Goal: Communication & Community: Answer question/provide support

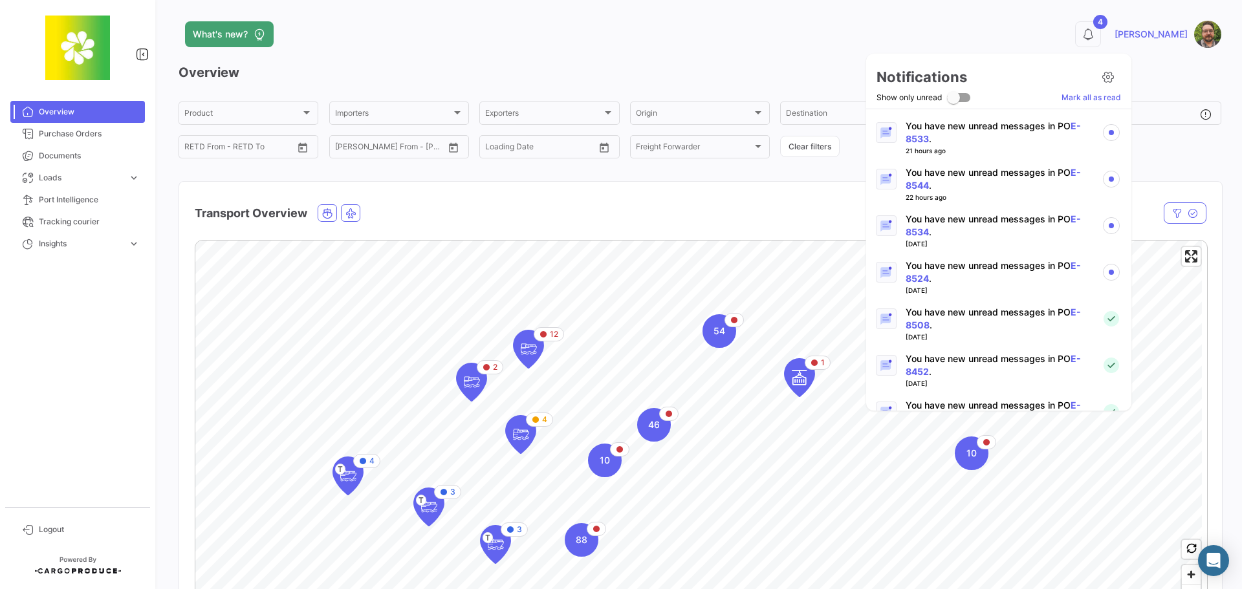
click at [983, 268] on p "You have new unread messages in PO E-8524 ." at bounding box center [999, 272] width 186 height 26
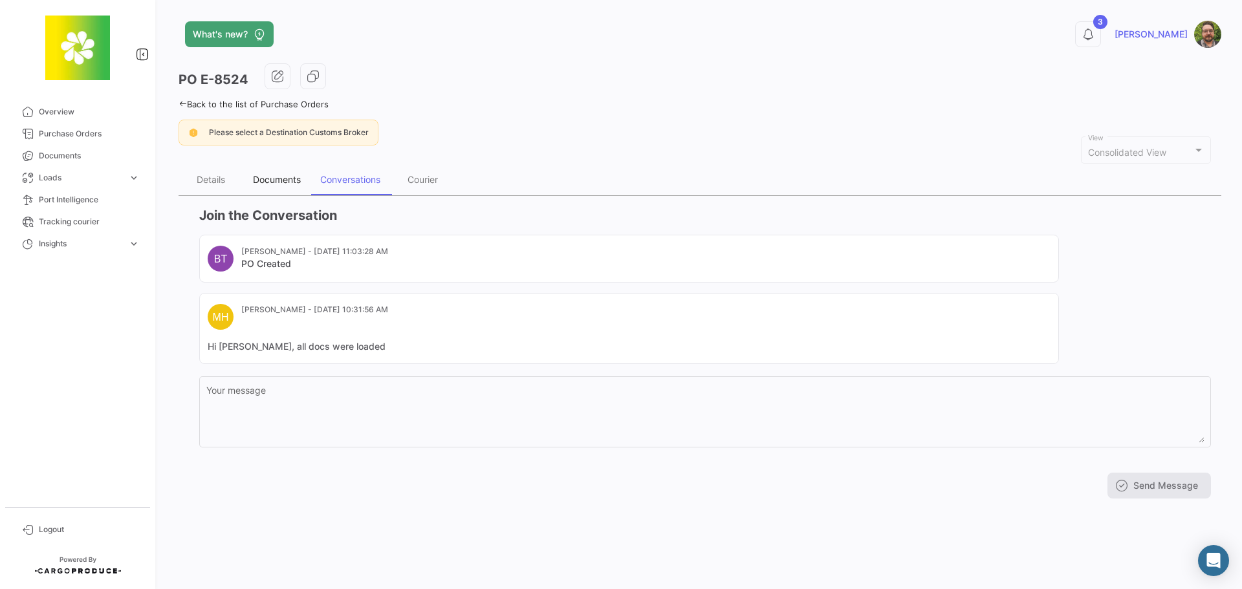
click at [286, 177] on div "Documents" at bounding box center [277, 179] width 48 height 11
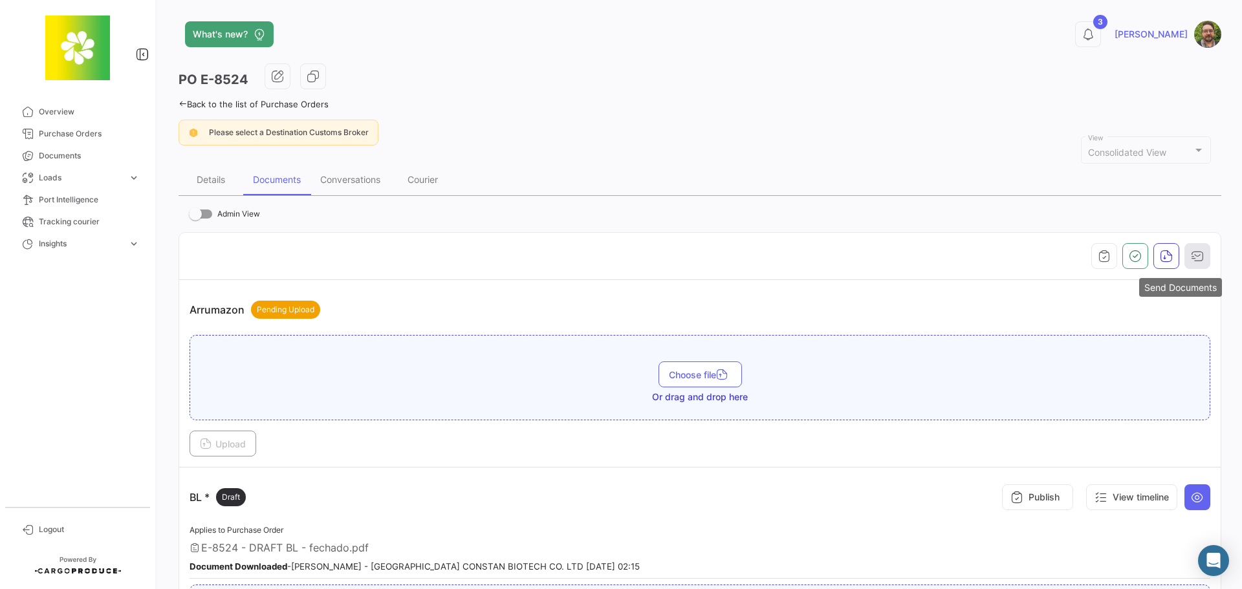
click at [1191, 261] on icon "button" at bounding box center [1197, 256] width 13 height 13
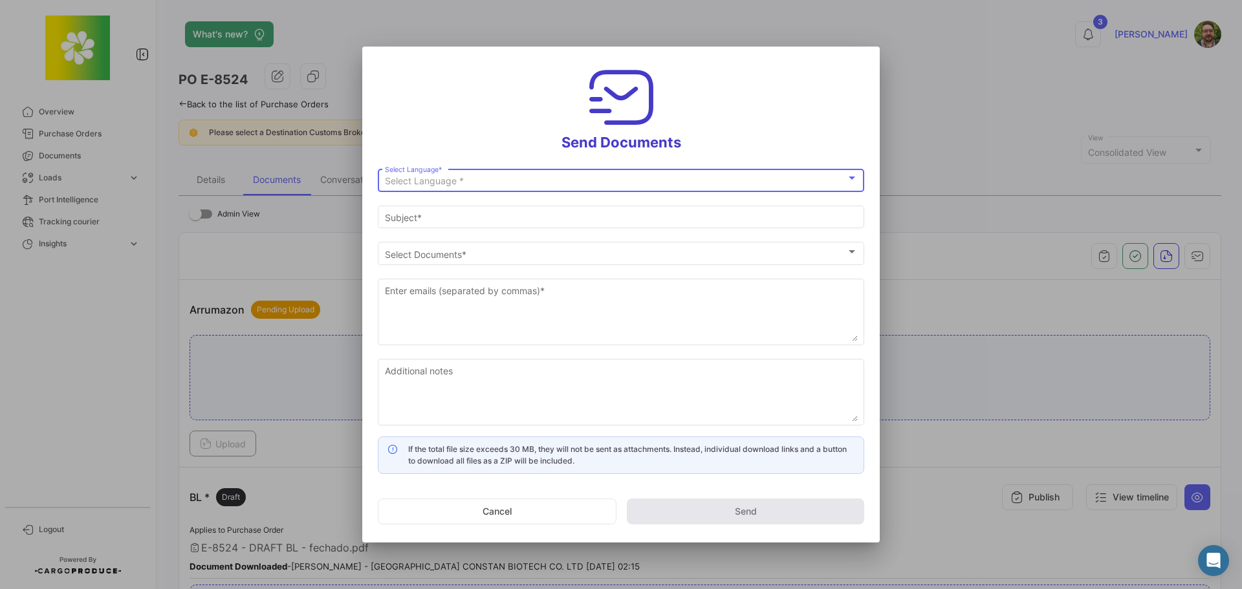
click at [587, 180] on div "Select Language *" at bounding box center [615, 181] width 461 height 11
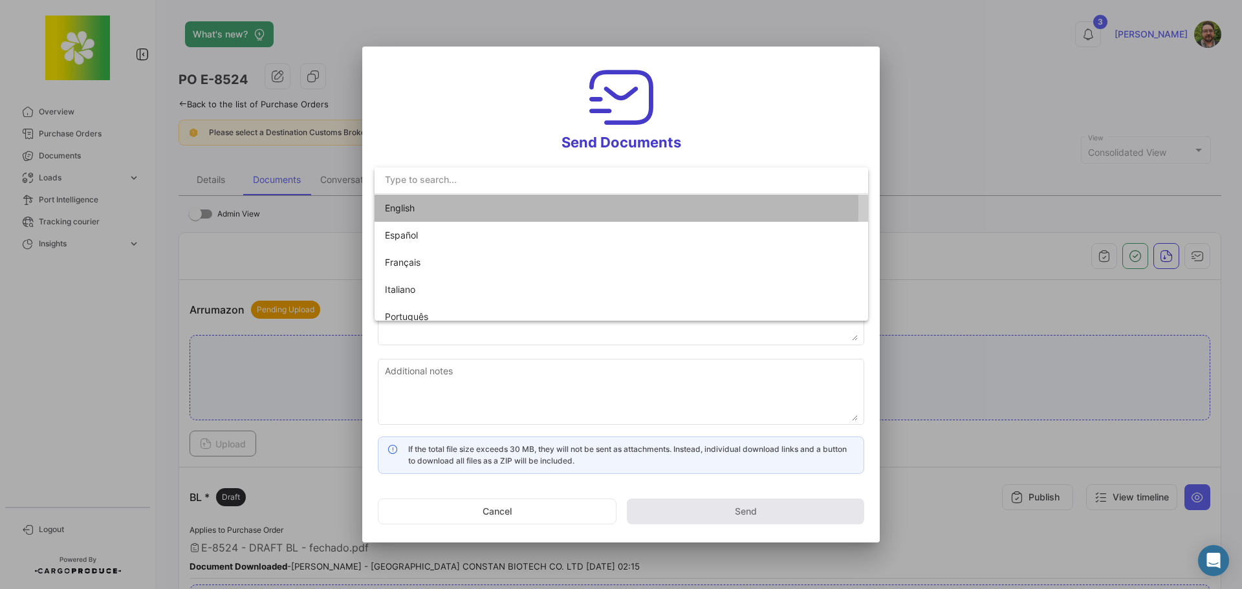
click at [470, 208] on span "English" at bounding box center [475, 208] width 181 height 27
type input "[PERSON_NAME] has shared the documents of PO # E-8524 with you"
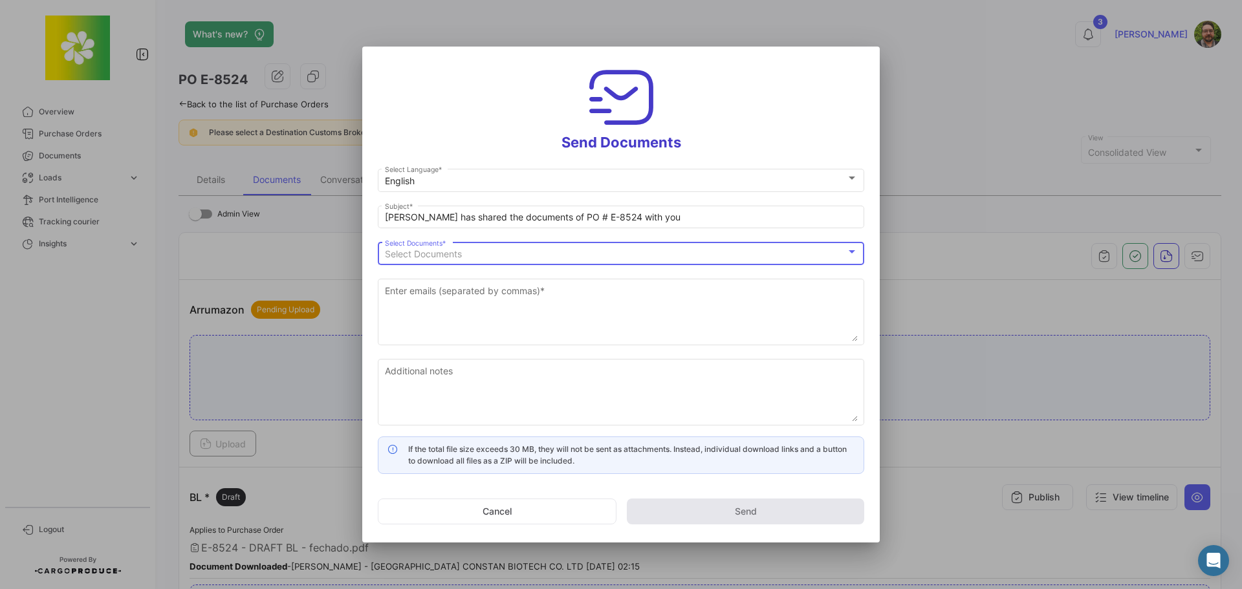
click at [462, 254] on span "Select Documents" at bounding box center [423, 253] width 77 height 11
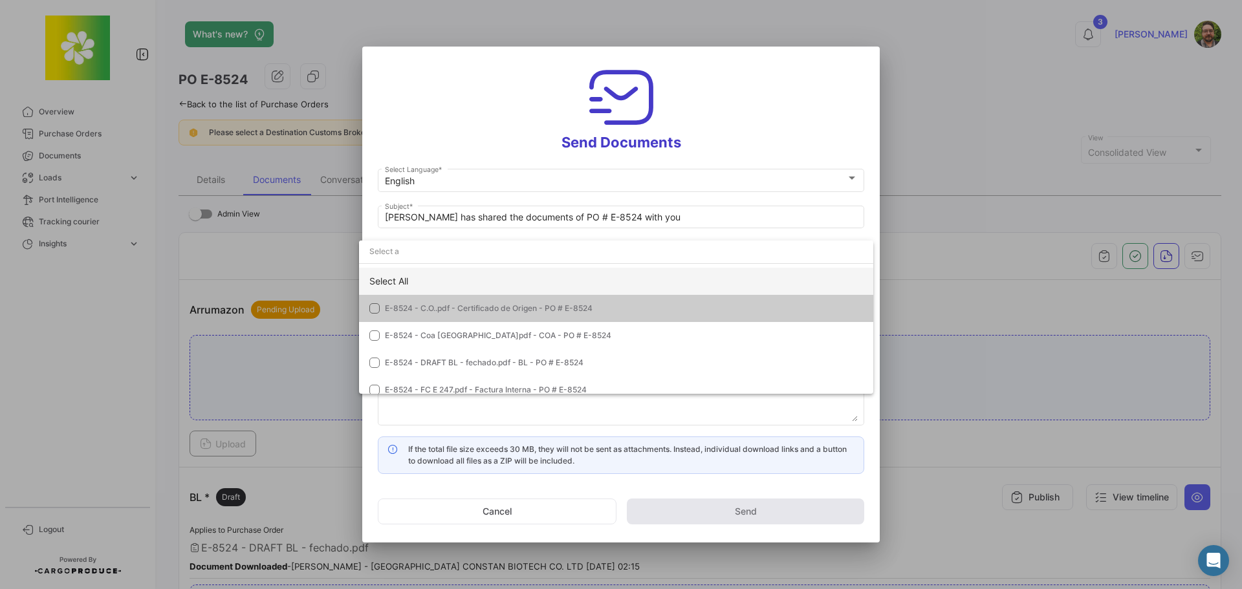
click at [461, 276] on div "Select All" at bounding box center [616, 281] width 514 height 27
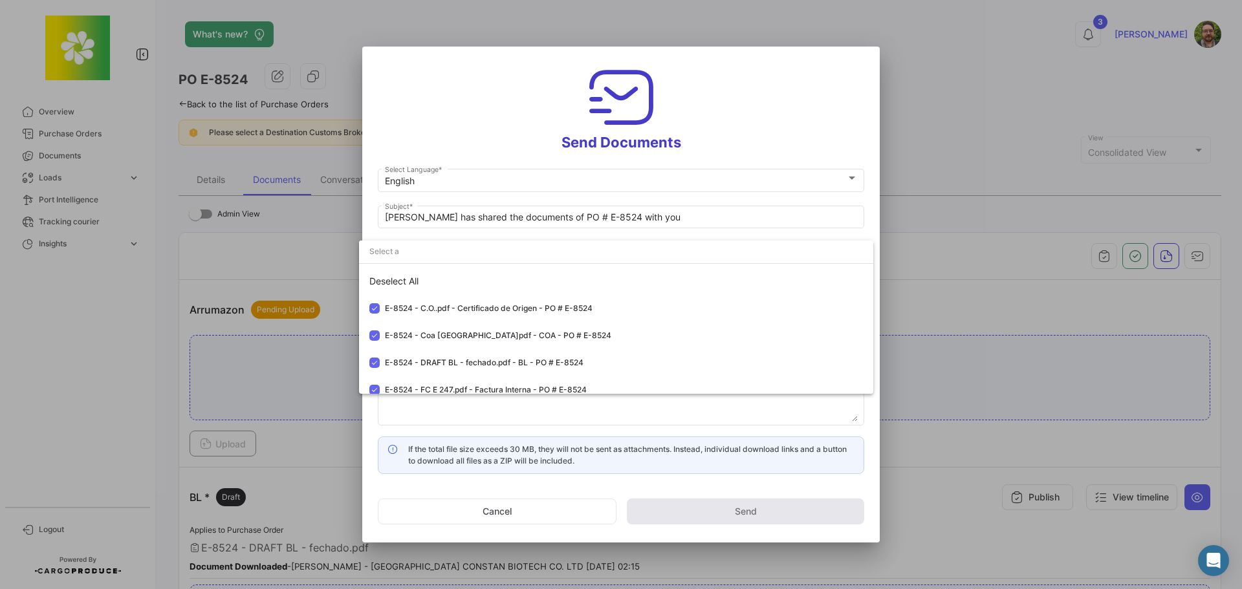
click at [453, 117] on div at bounding box center [621, 294] width 1242 height 589
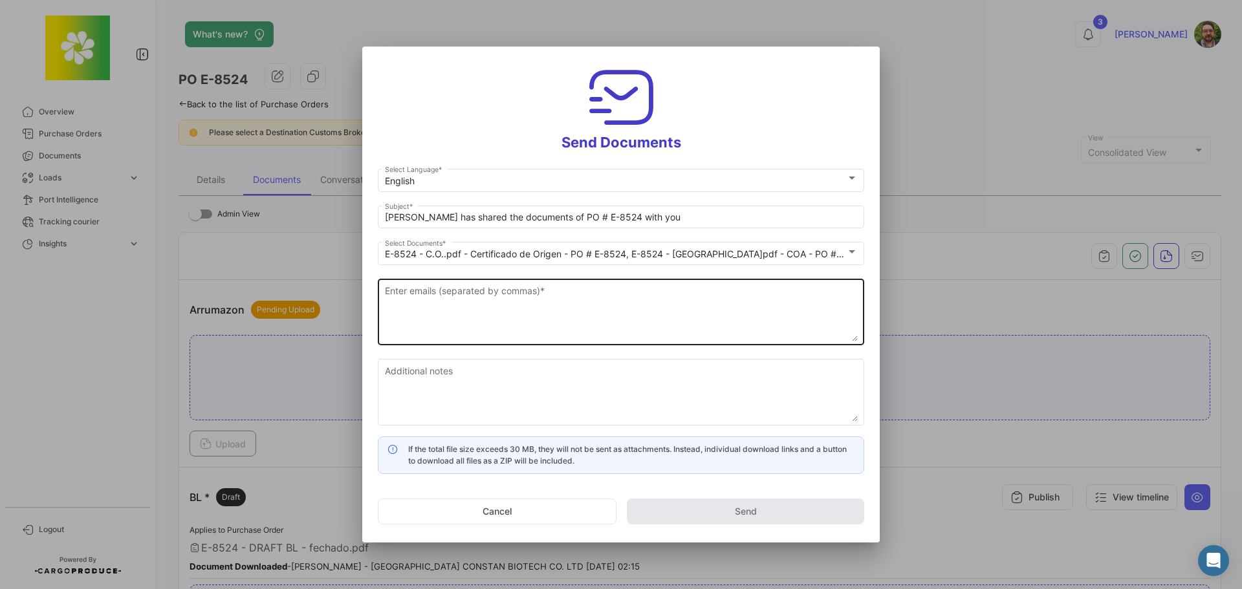
click at [529, 306] on textarea "Enter emails (separated by commas) *" at bounding box center [621, 313] width 473 height 57
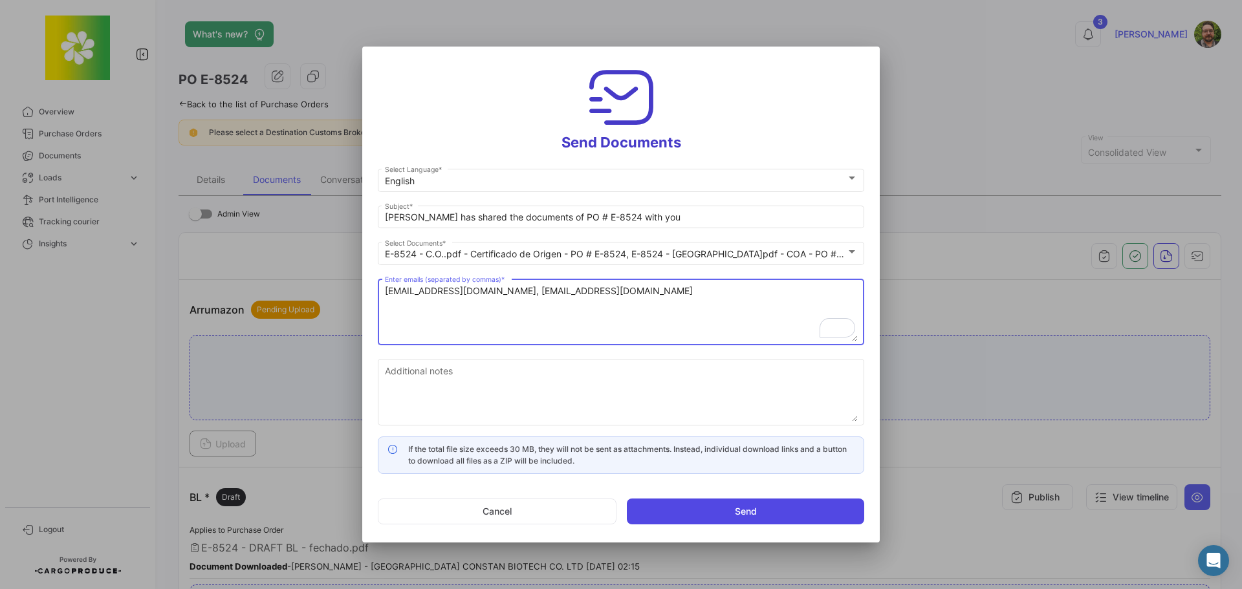
type textarea "[EMAIL_ADDRESS][DOMAIN_NAME], [EMAIL_ADDRESS][DOMAIN_NAME]"
click at [677, 516] on button "Send" at bounding box center [745, 512] width 237 height 26
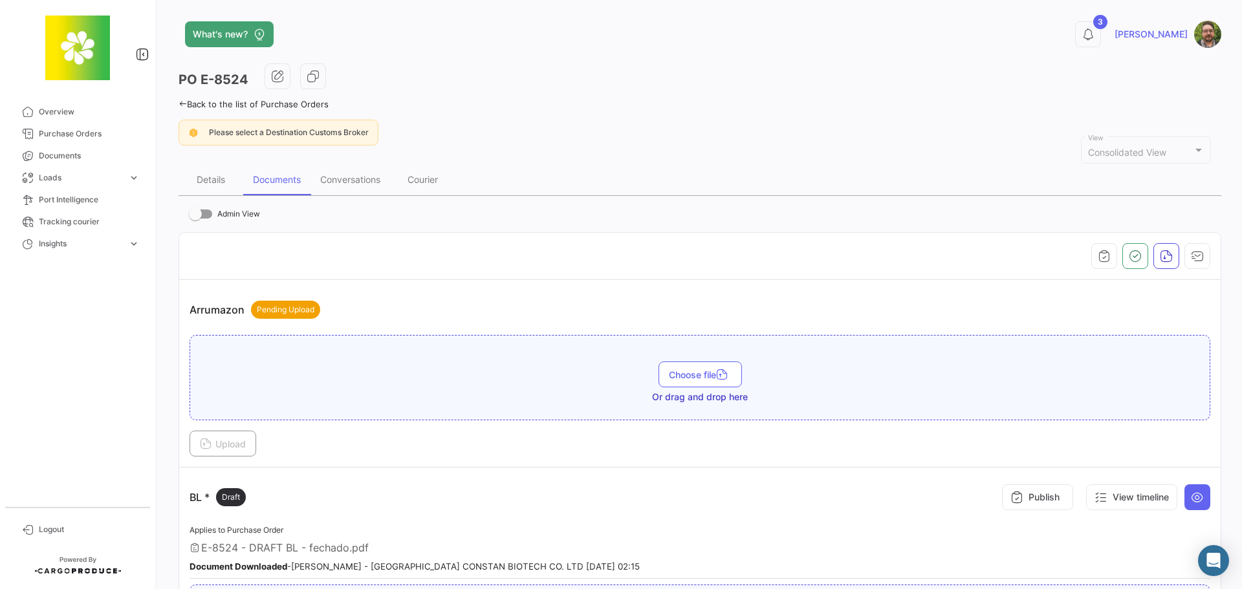
click at [468, 107] on div "Back to the list of Purchase Orders" at bounding box center [700, 103] width 1043 height 14
click at [1191, 259] on icon "button" at bounding box center [1197, 256] width 13 height 13
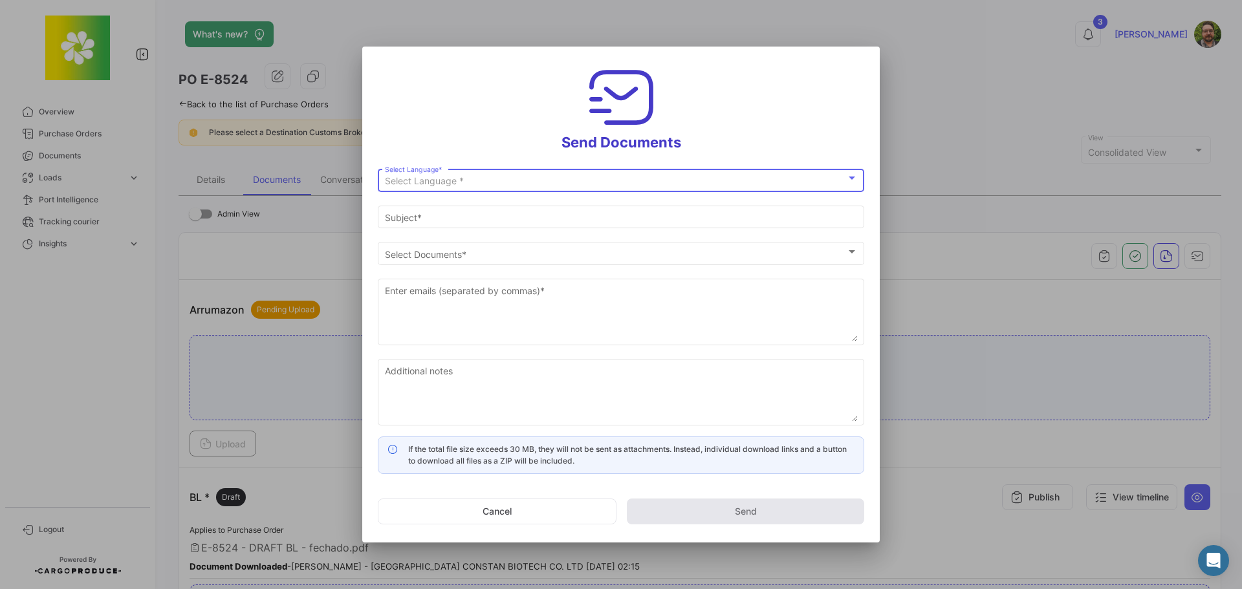
click at [483, 181] on div "Select Language *" at bounding box center [615, 181] width 461 height 11
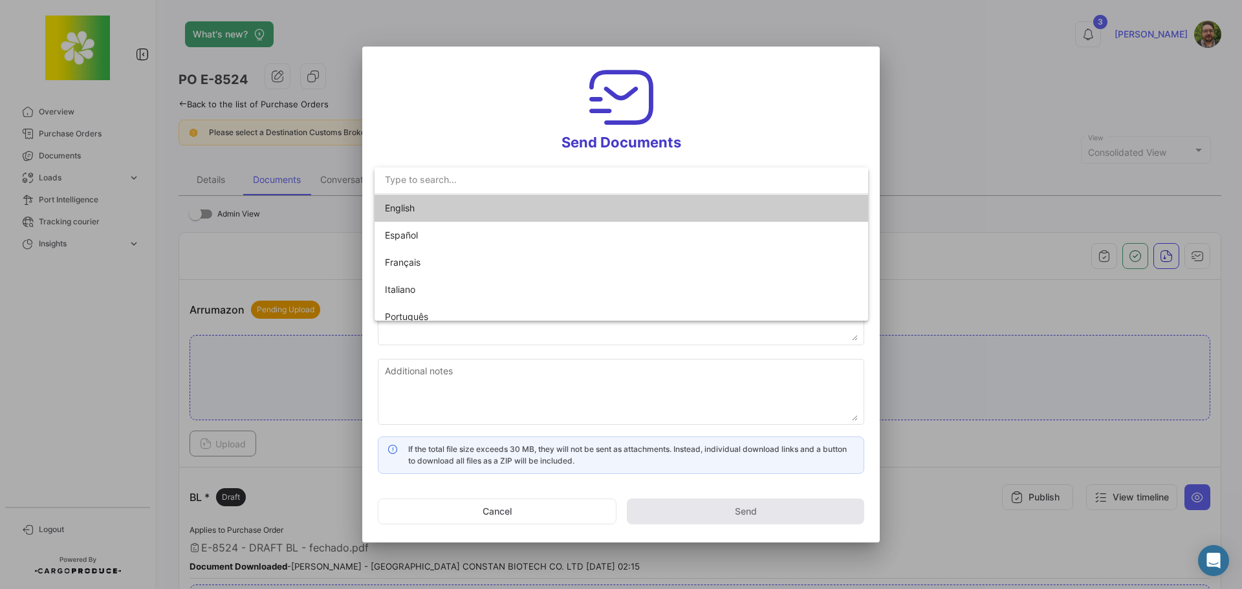
click at [470, 203] on span "English" at bounding box center [475, 208] width 181 height 27
type input "[PERSON_NAME] has shared the documents of PO # E-8524 with you"
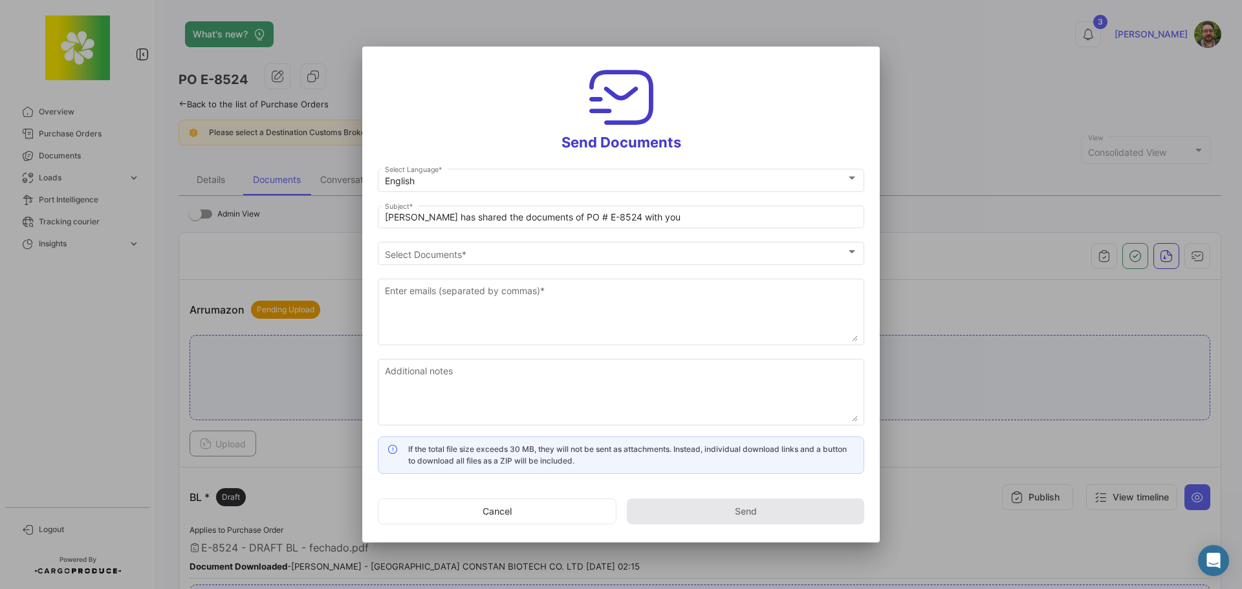
click at [459, 120] on h3 "Send Documents" at bounding box center [621, 106] width 486 height 89
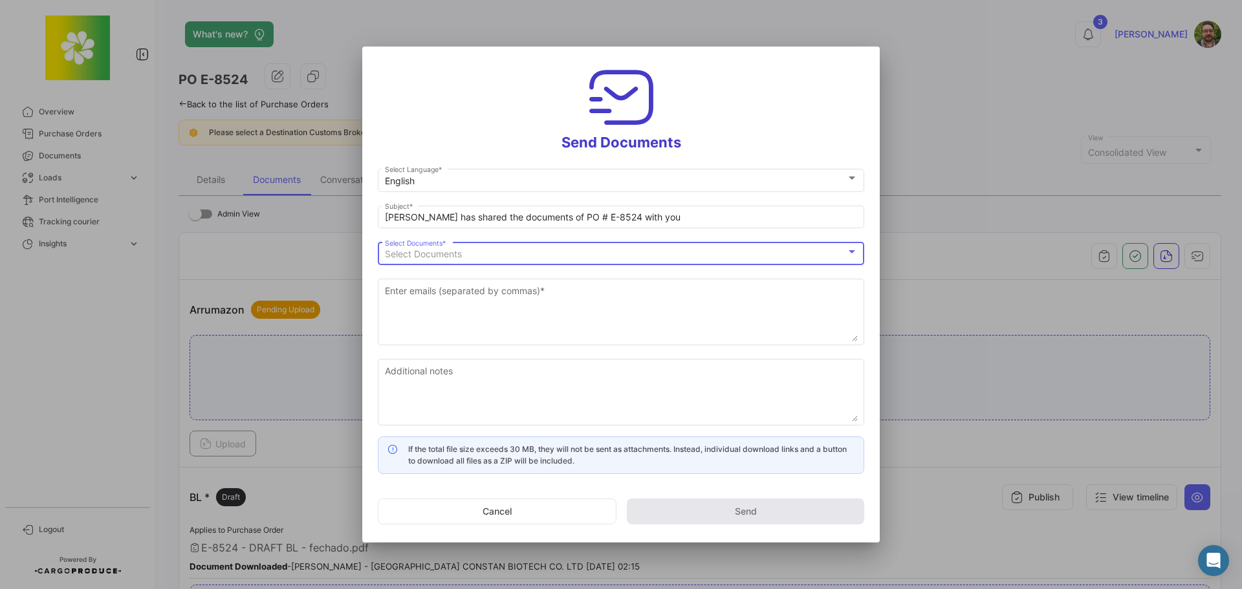
click at [500, 252] on div "Select Documents" at bounding box center [615, 254] width 461 height 11
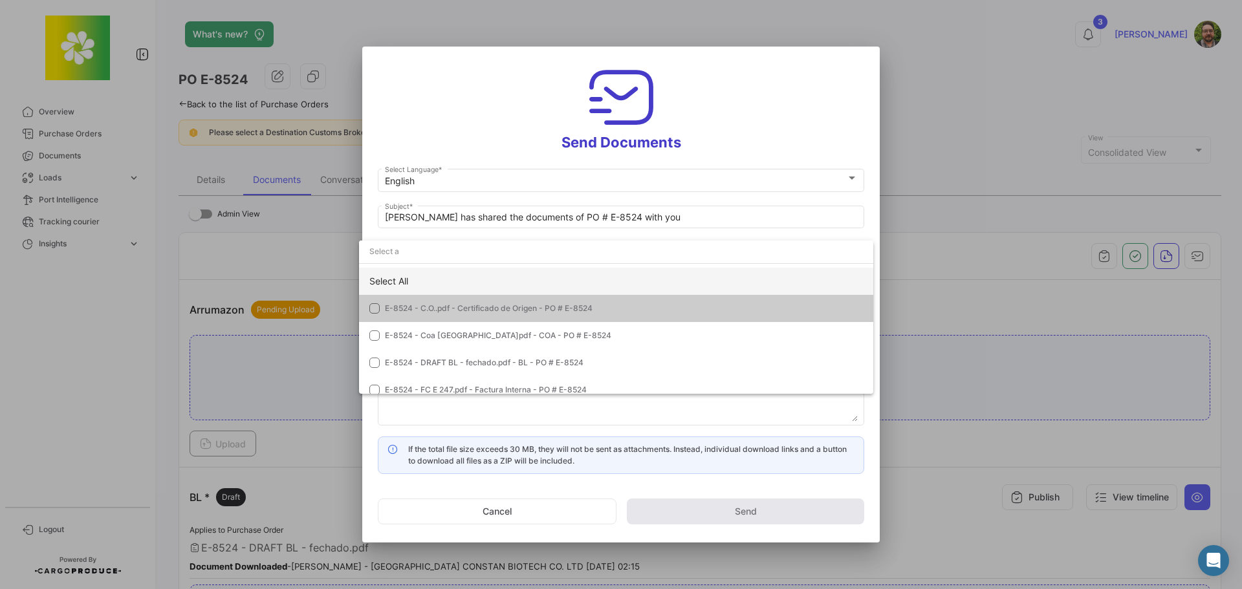
click at [481, 276] on div "Select All" at bounding box center [616, 281] width 514 height 27
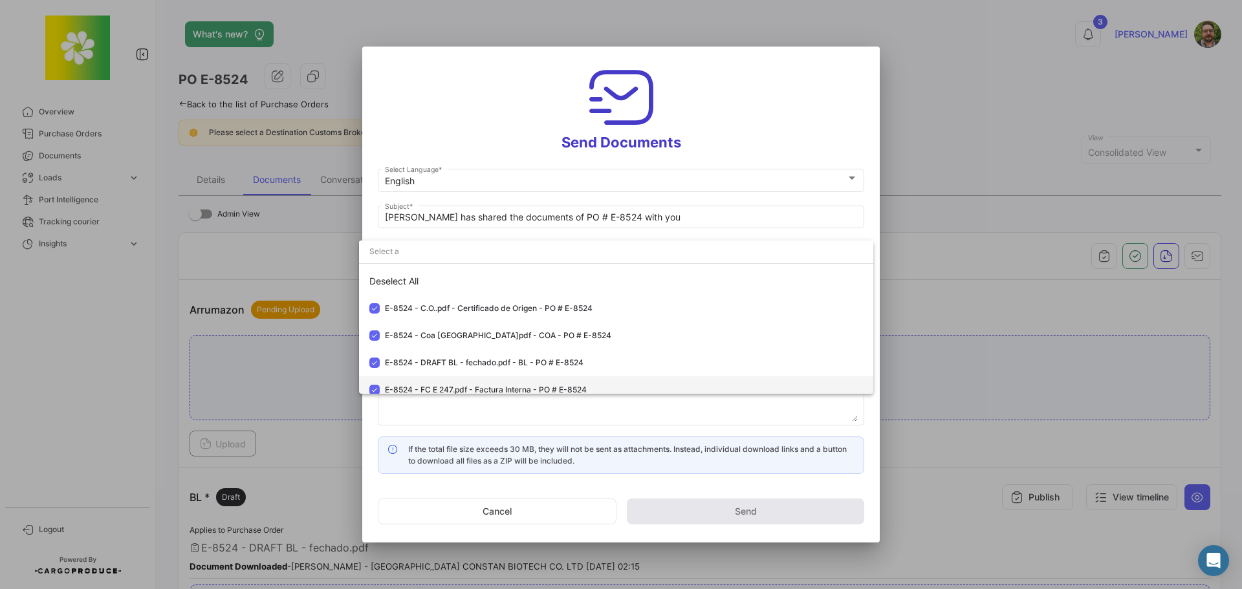
click at [373, 387] on mat-pseudo-checkbox at bounding box center [374, 390] width 10 height 10
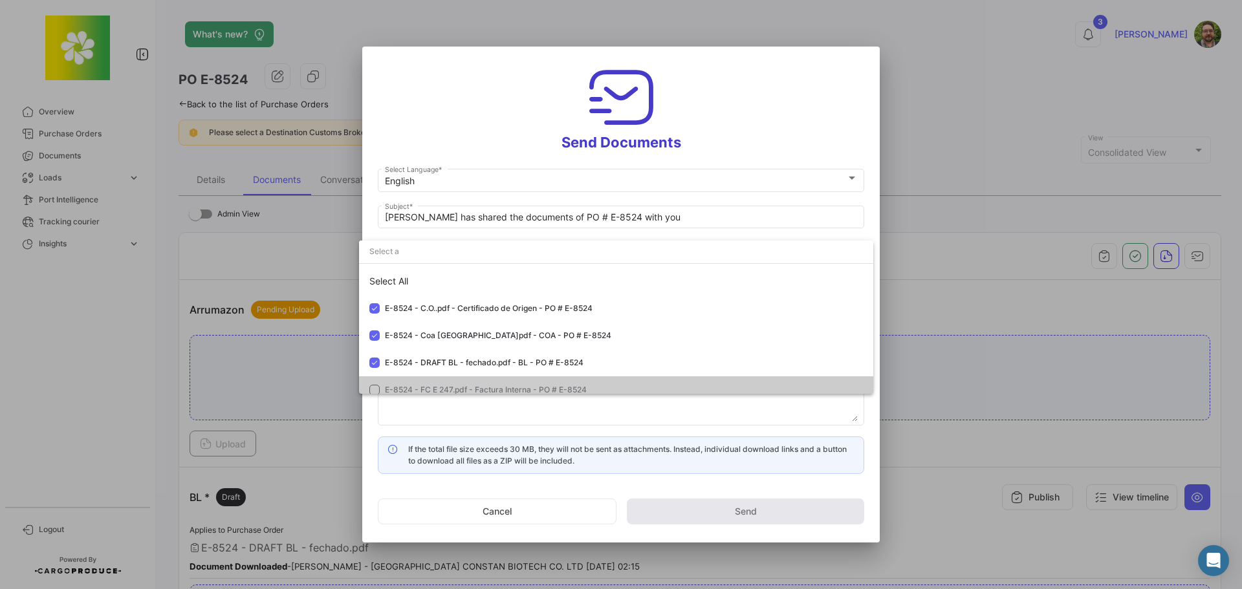
click at [459, 130] on div at bounding box center [621, 294] width 1242 height 589
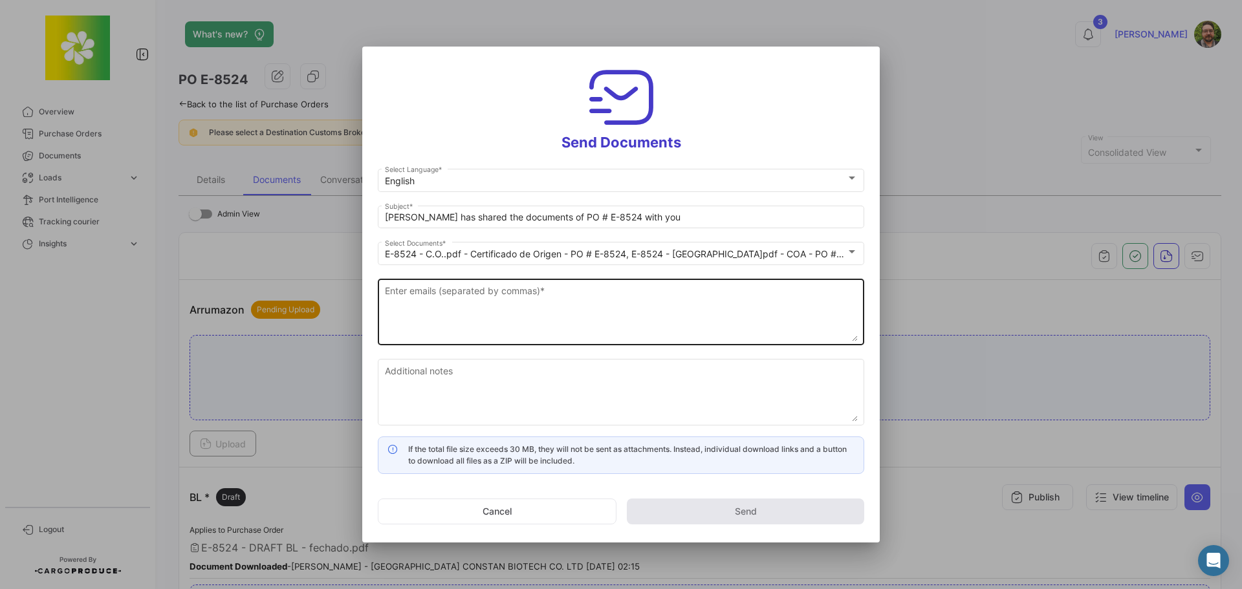
click at [516, 300] on textarea "Enter emails (separated by commas) *" at bounding box center [621, 313] width 473 height 57
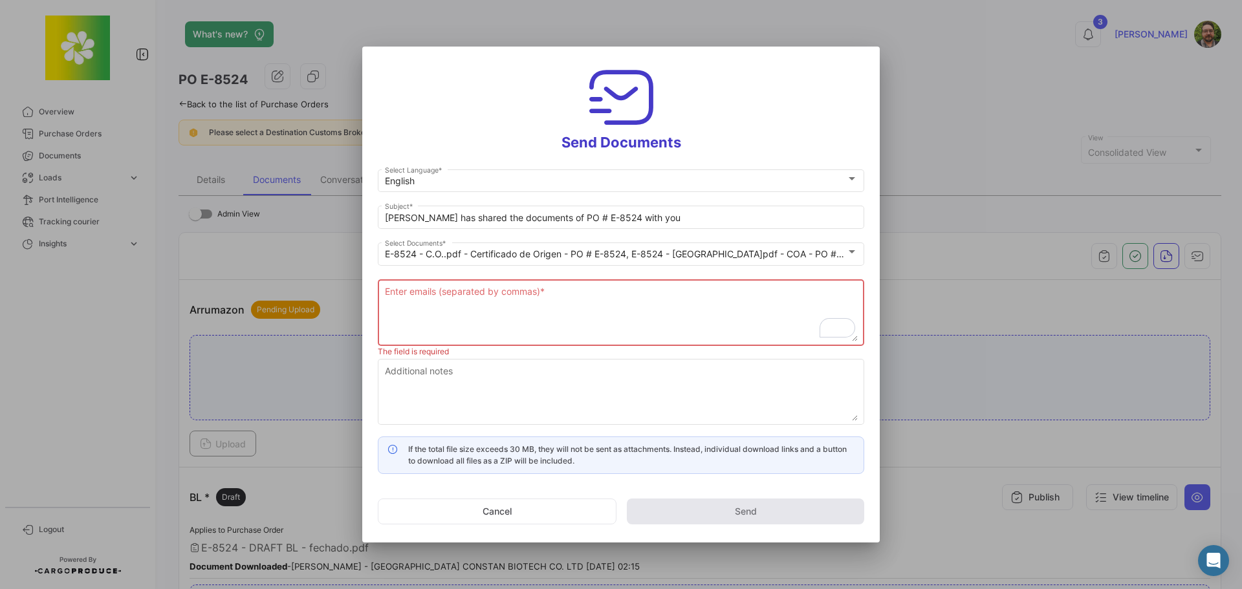
click at [660, 309] on textarea "Enter emails (separated by commas) *" at bounding box center [621, 313] width 473 height 57
paste textarea "[EMAIL_ADDRESS][DOMAIN_NAME]"
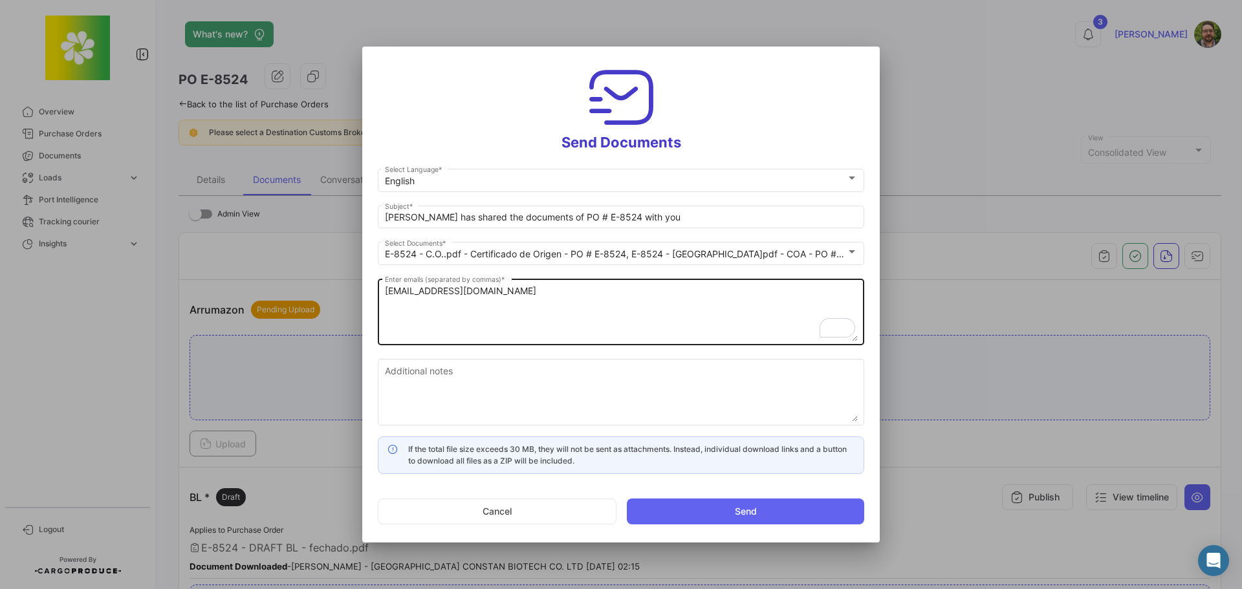
click at [572, 294] on textarea "[EMAIL_ADDRESS][DOMAIN_NAME]" at bounding box center [621, 313] width 473 height 57
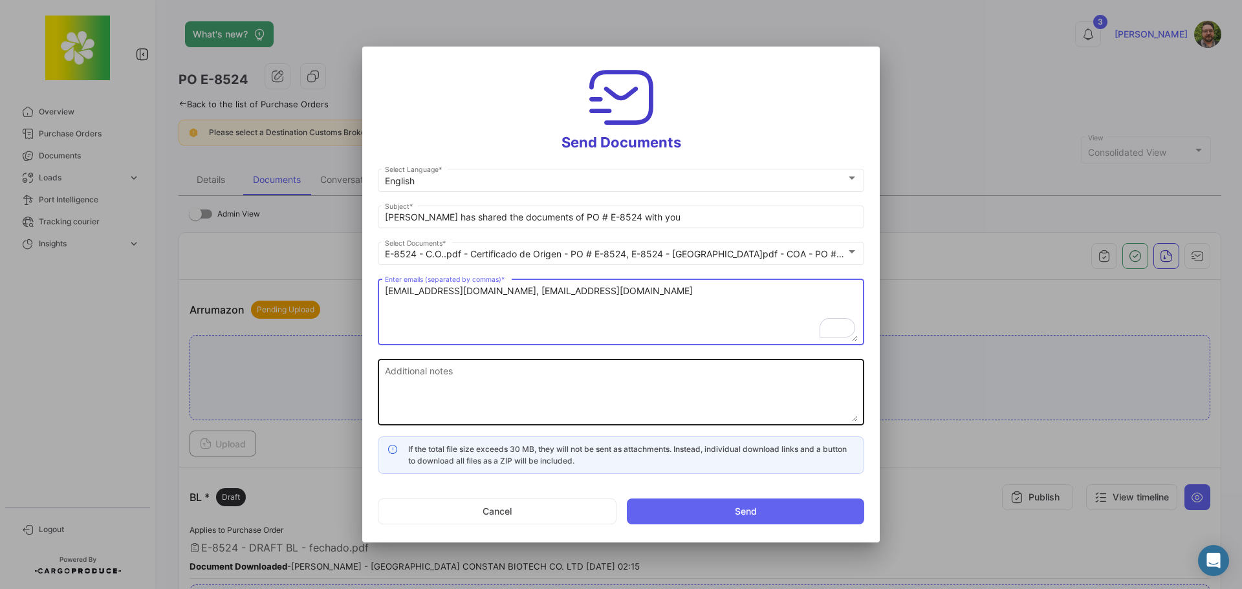
type textarea "[EMAIL_ADDRESS][DOMAIN_NAME], [EMAIL_ADDRESS][DOMAIN_NAME]"
click at [615, 374] on textarea "Additional notes" at bounding box center [621, 393] width 473 height 57
click at [643, 383] on textarea "Additional notes" at bounding box center [621, 393] width 473 height 57
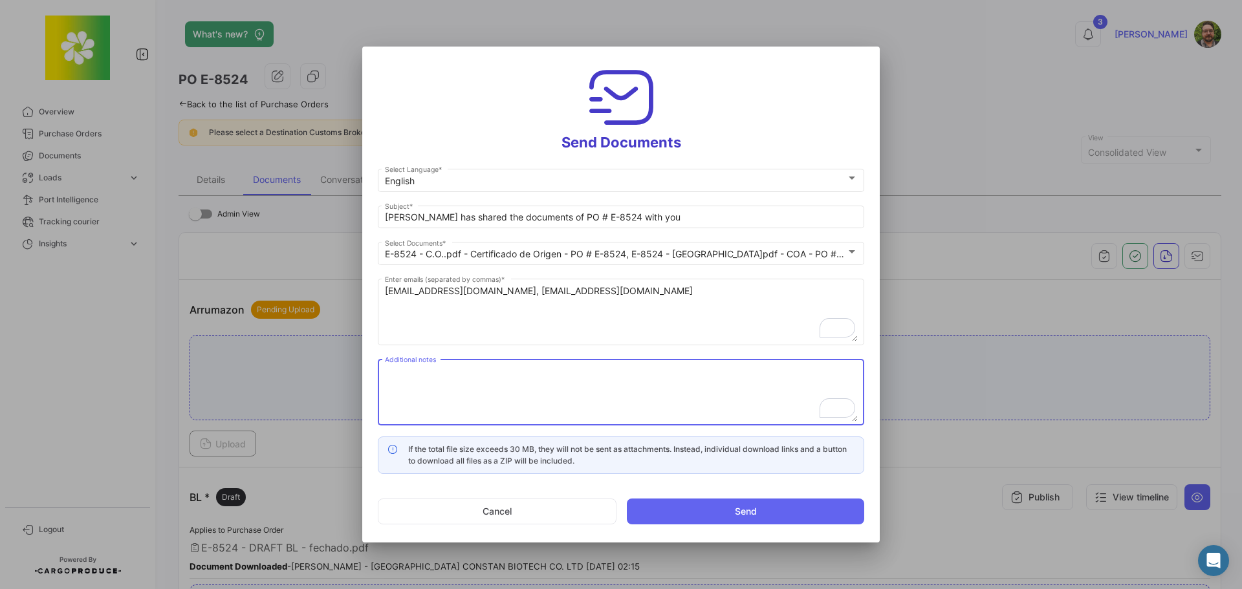
paste textarea "Please review and confirm documents are complete and correct. If no reply is re…"
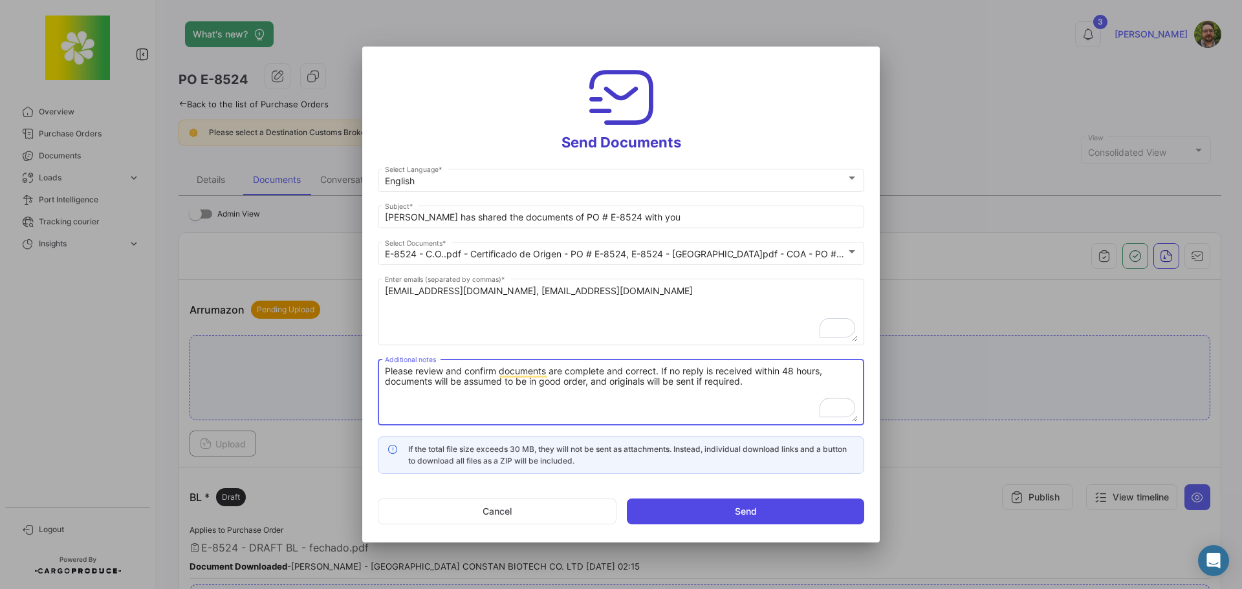
type textarea "Please review and confirm documents are complete and correct. If no reply is re…"
click at [678, 517] on button "Send" at bounding box center [745, 512] width 237 height 26
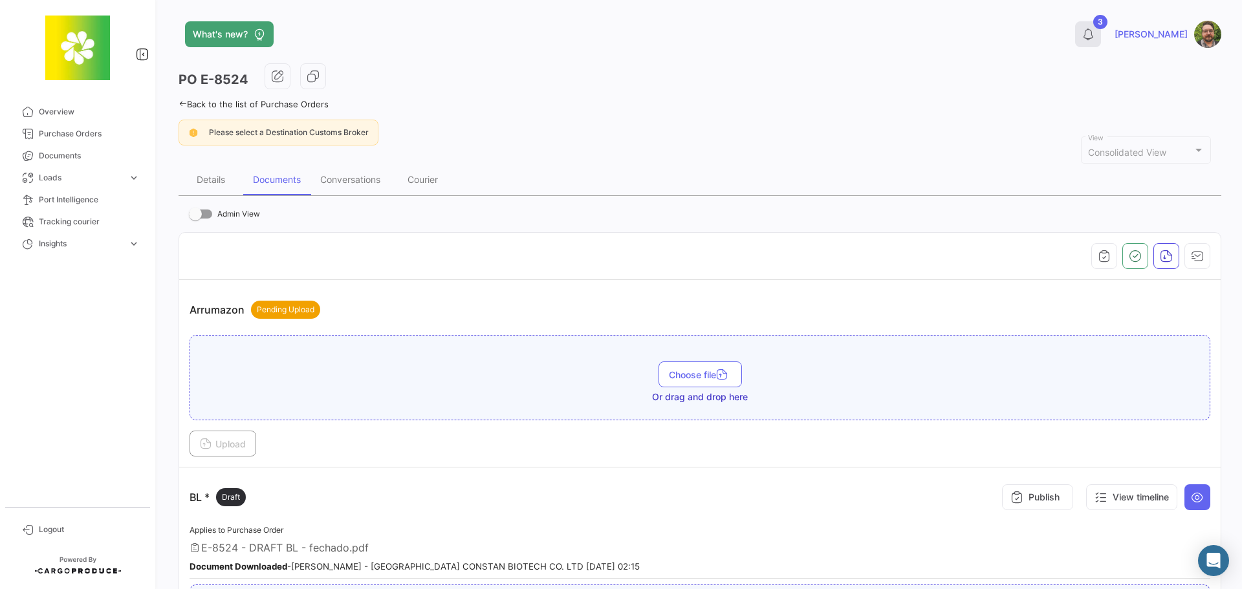
click at [1094, 39] on icon at bounding box center [1087, 34] width 13 height 13
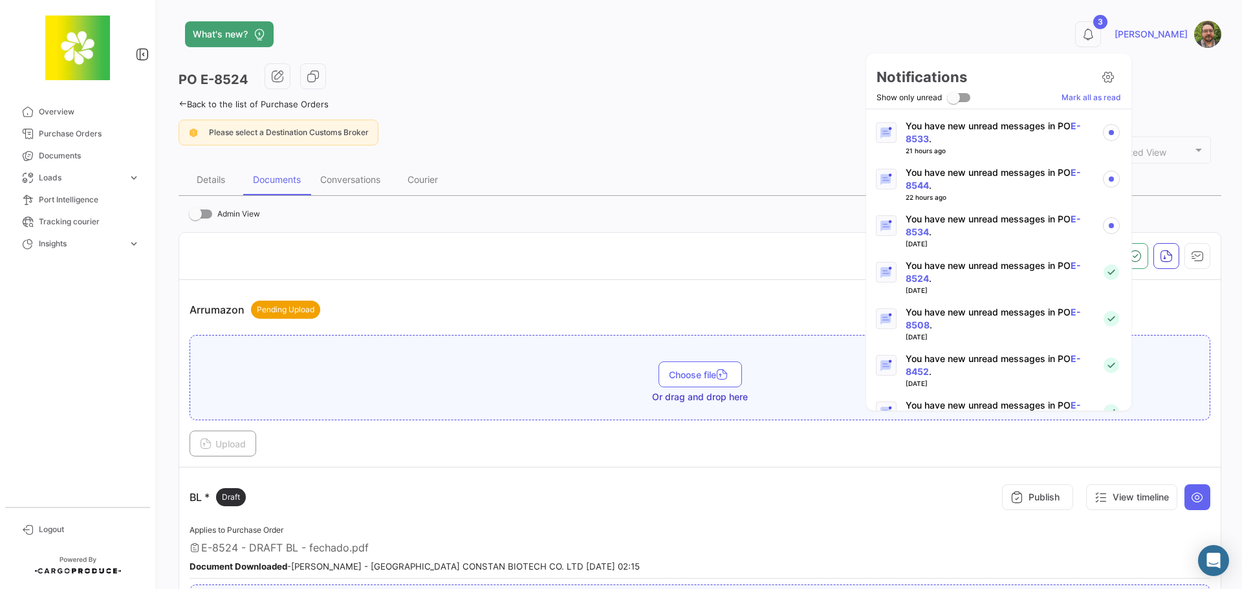
click at [1011, 223] on p "You have new unread messages in PO E-8534 ." at bounding box center [999, 226] width 186 height 26
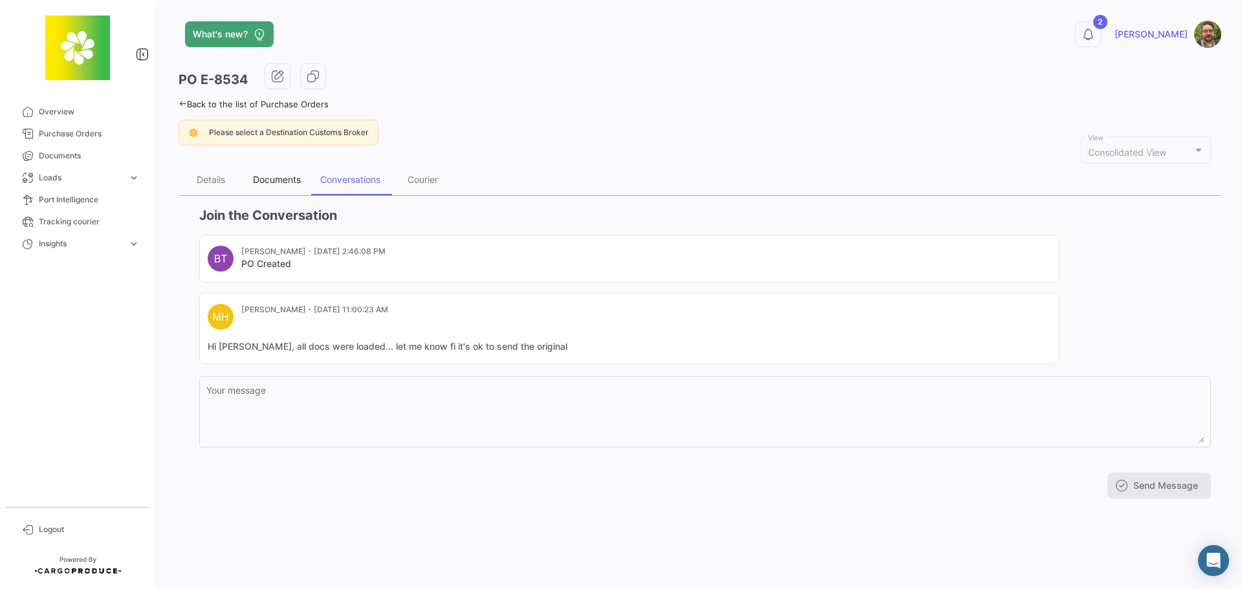
click at [272, 179] on div "Documents" at bounding box center [277, 179] width 48 height 11
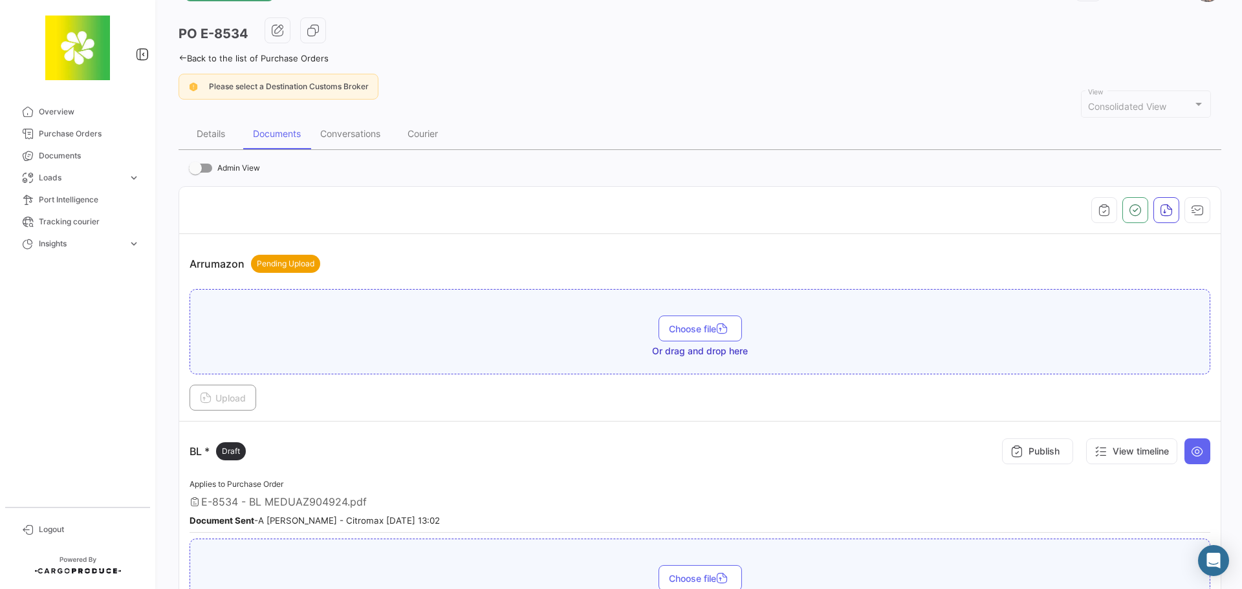
scroll to position [65, 0]
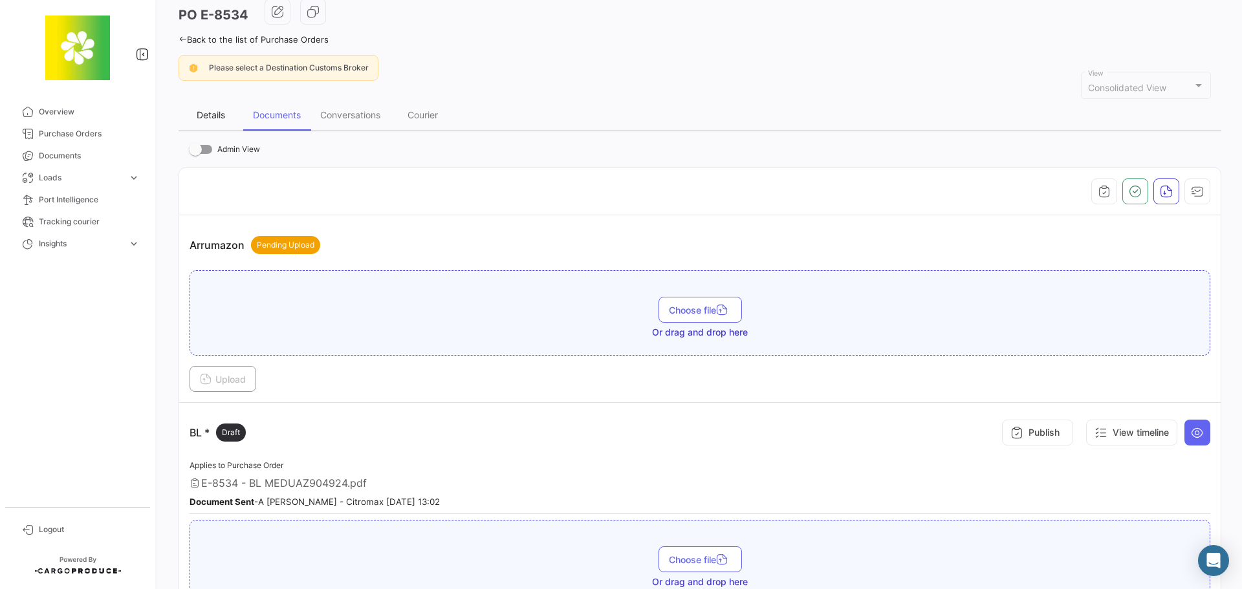
click at [210, 114] on div "Details" at bounding box center [211, 114] width 28 height 11
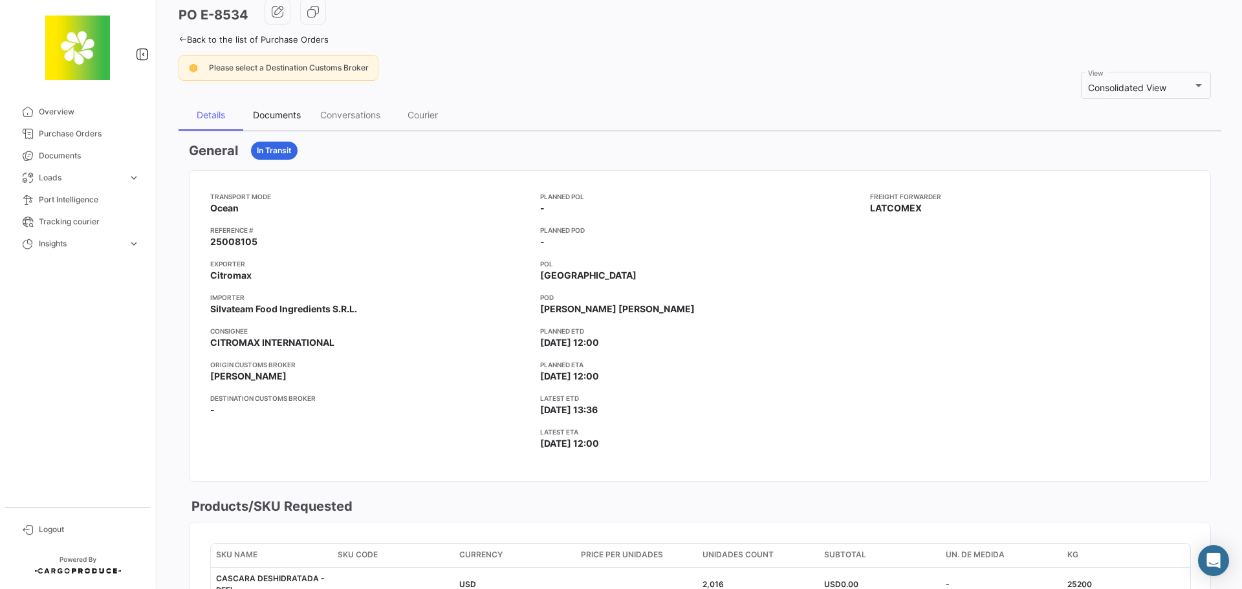
click at [277, 114] on div "Documents" at bounding box center [277, 114] width 48 height 11
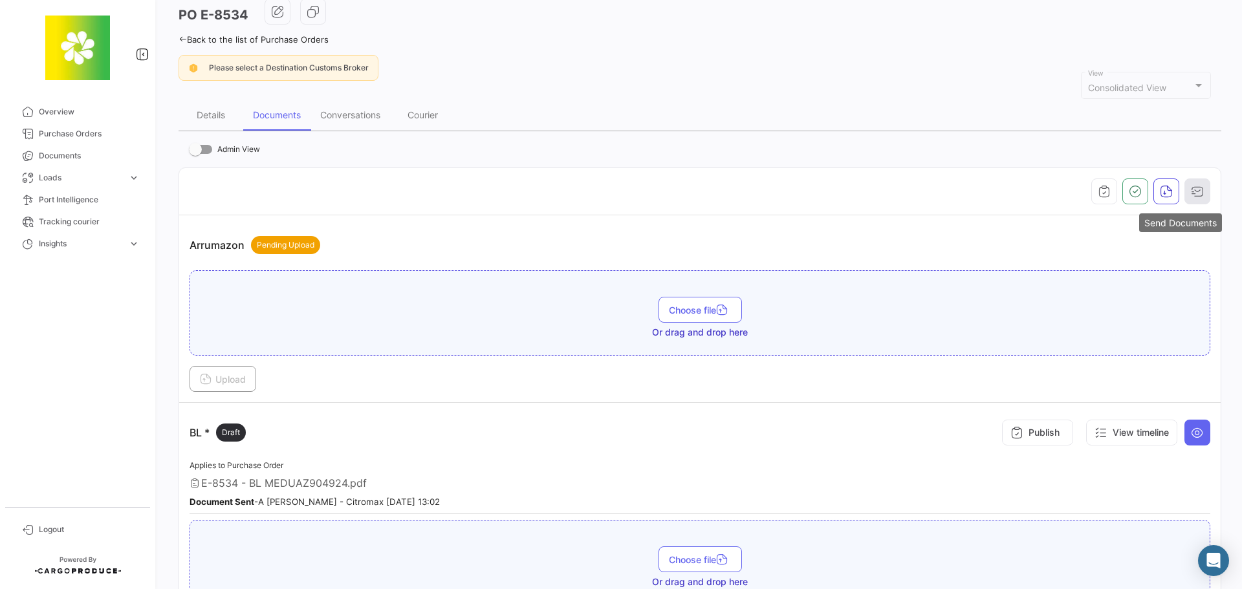
click at [1192, 195] on icon "button" at bounding box center [1197, 191] width 13 height 13
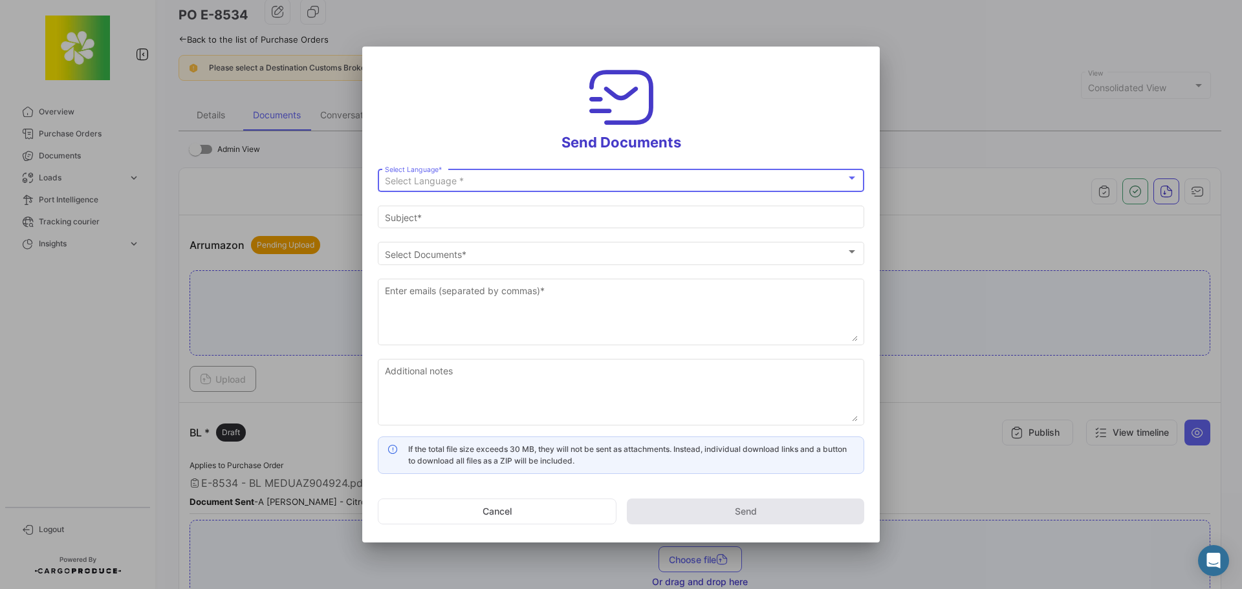
click at [466, 186] on div "Select Language *" at bounding box center [615, 181] width 461 height 11
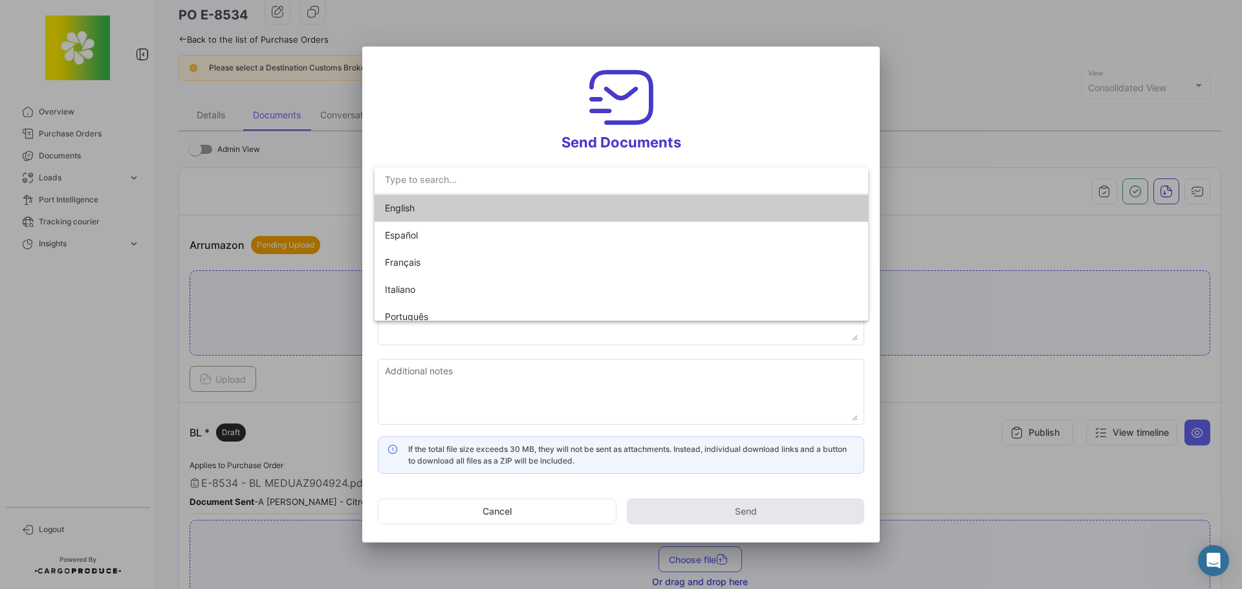
drag, startPoint x: 469, startPoint y: 217, endPoint x: 470, endPoint y: 208, distance: 8.4
click at [469, 215] on span "English" at bounding box center [475, 208] width 181 height 27
type input "[PERSON_NAME] has shared the documents of PO # E-8534 with you"
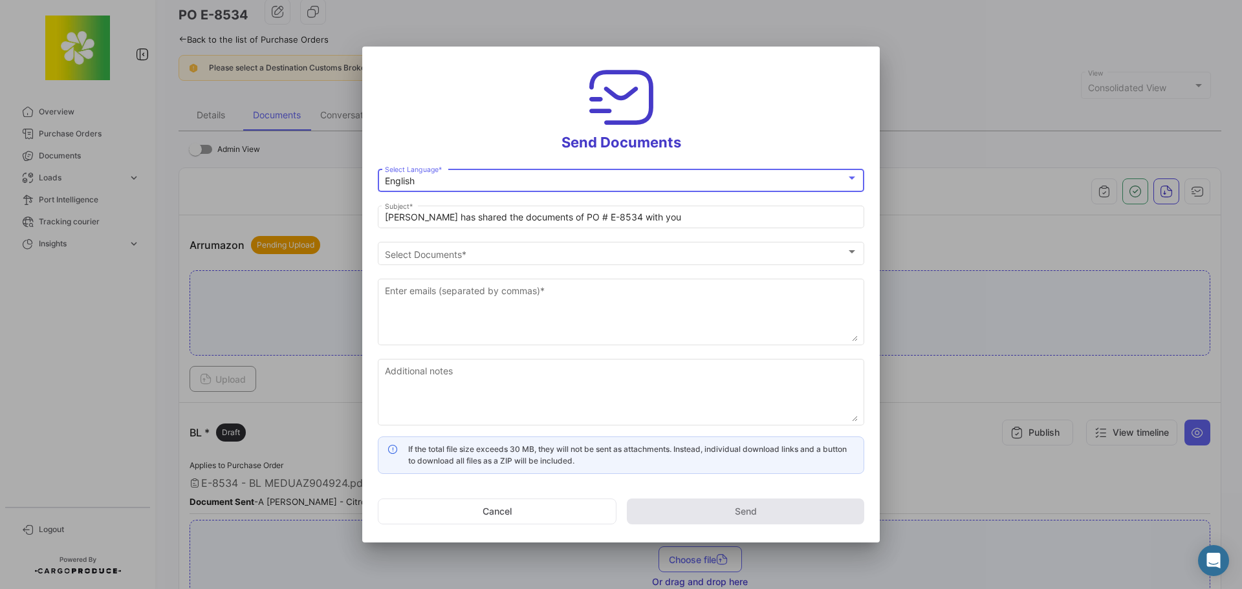
click at [440, 118] on h3 "Send Documents" at bounding box center [621, 106] width 486 height 89
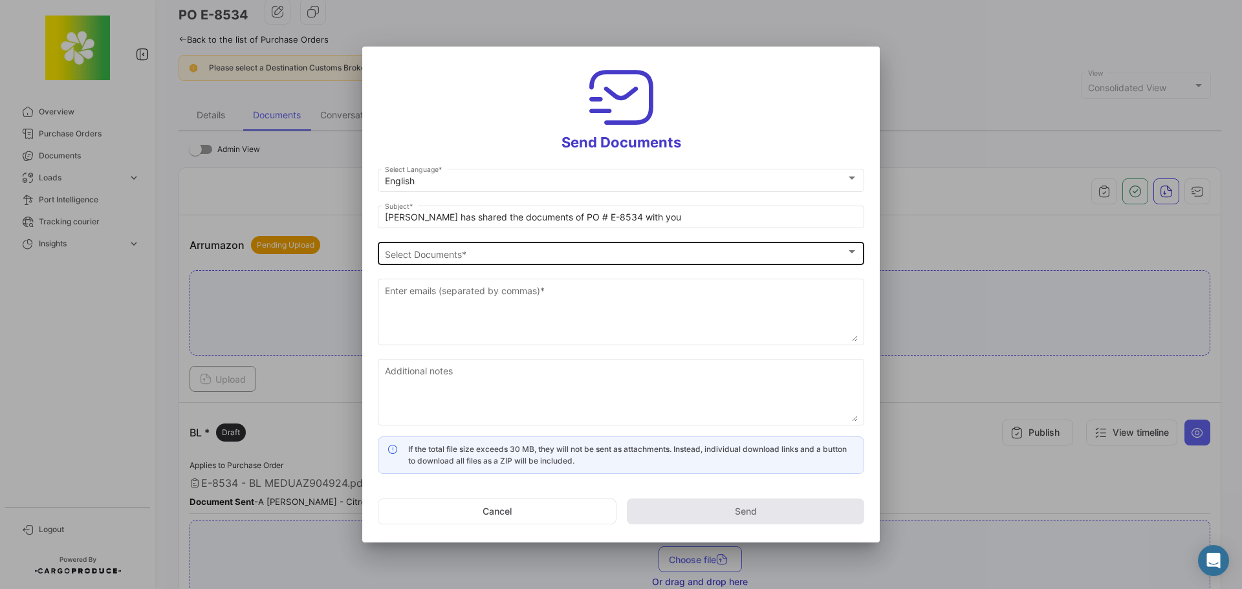
click at [450, 253] on span "Select Documents" at bounding box center [615, 254] width 461 height 11
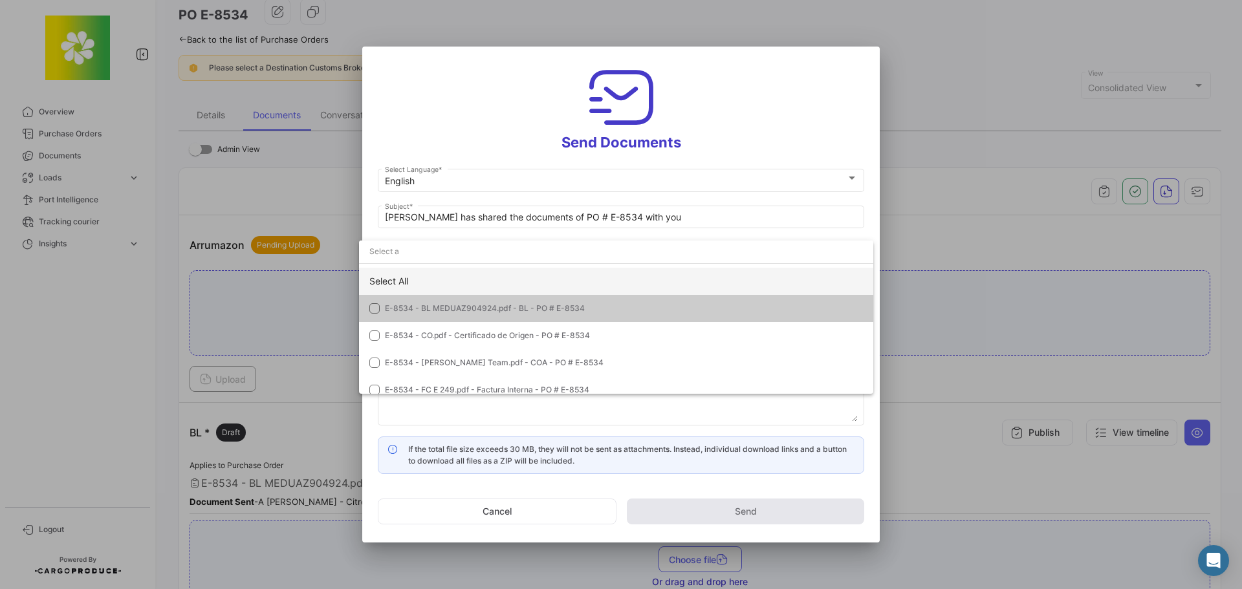
click at [445, 281] on div "Select All" at bounding box center [616, 281] width 514 height 27
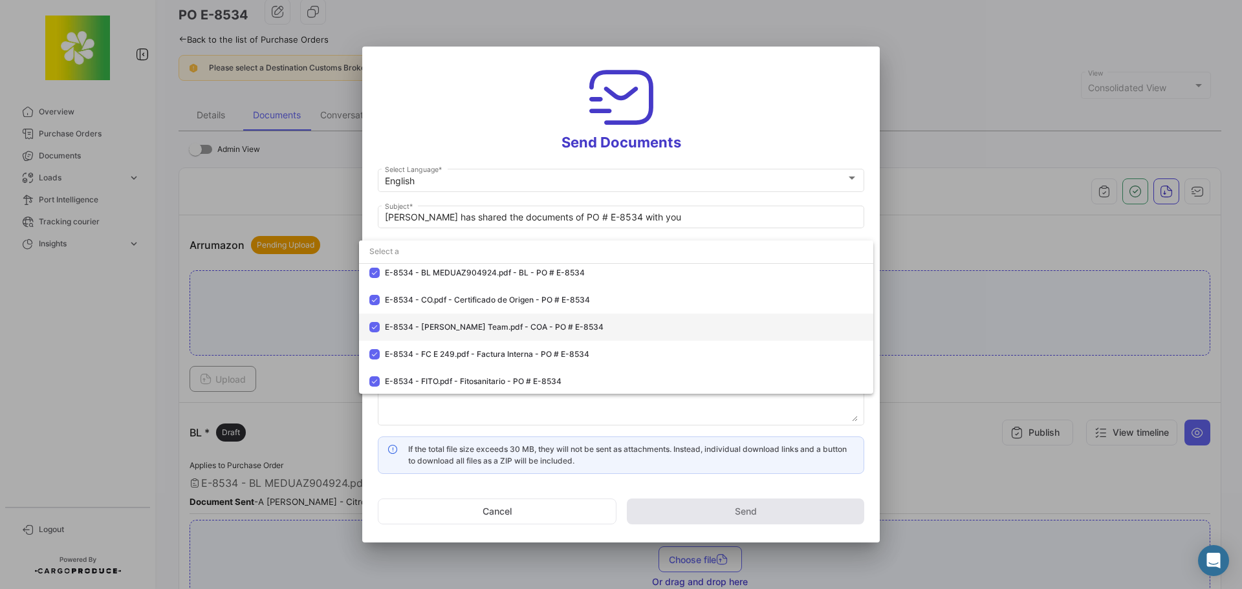
scroll to position [64, 0]
click at [373, 325] on mat-pseudo-checkbox at bounding box center [374, 326] width 10 height 10
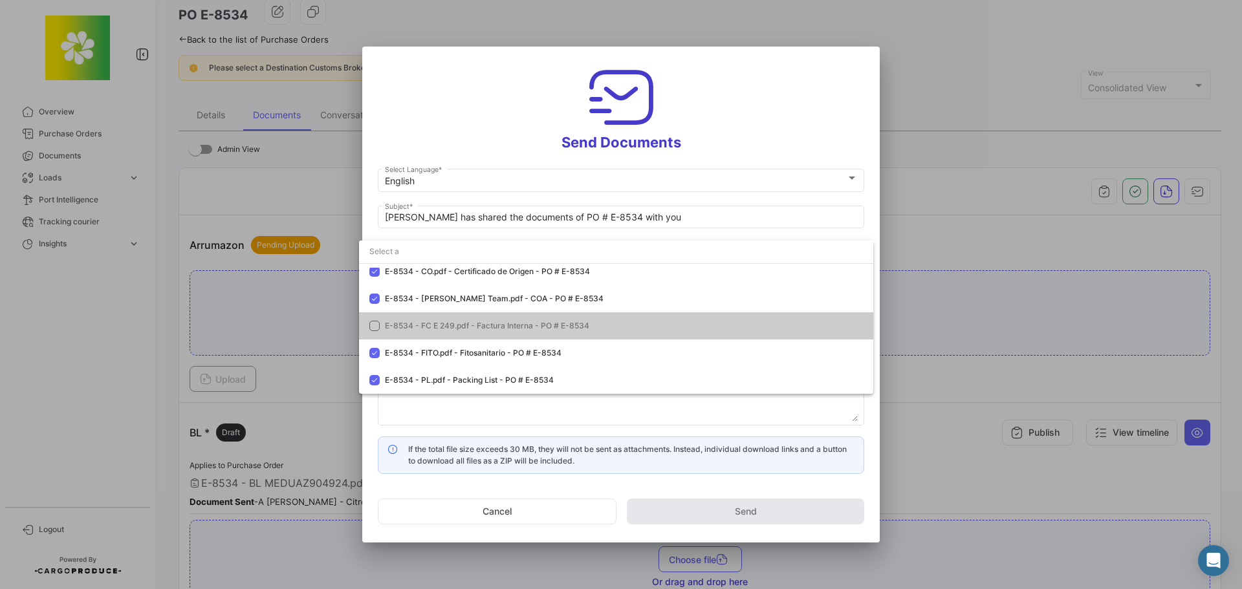
click at [468, 93] on div at bounding box center [621, 294] width 1242 height 589
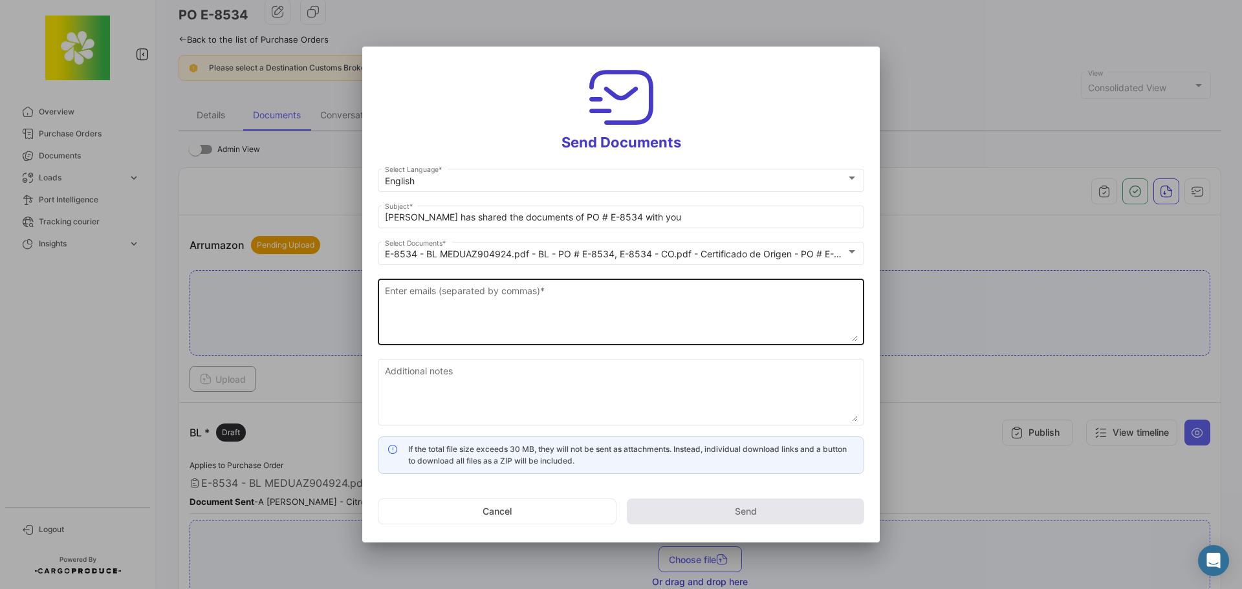
click at [499, 306] on textarea "Enter emails (separated by commas) *" at bounding box center [621, 313] width 473 height 57
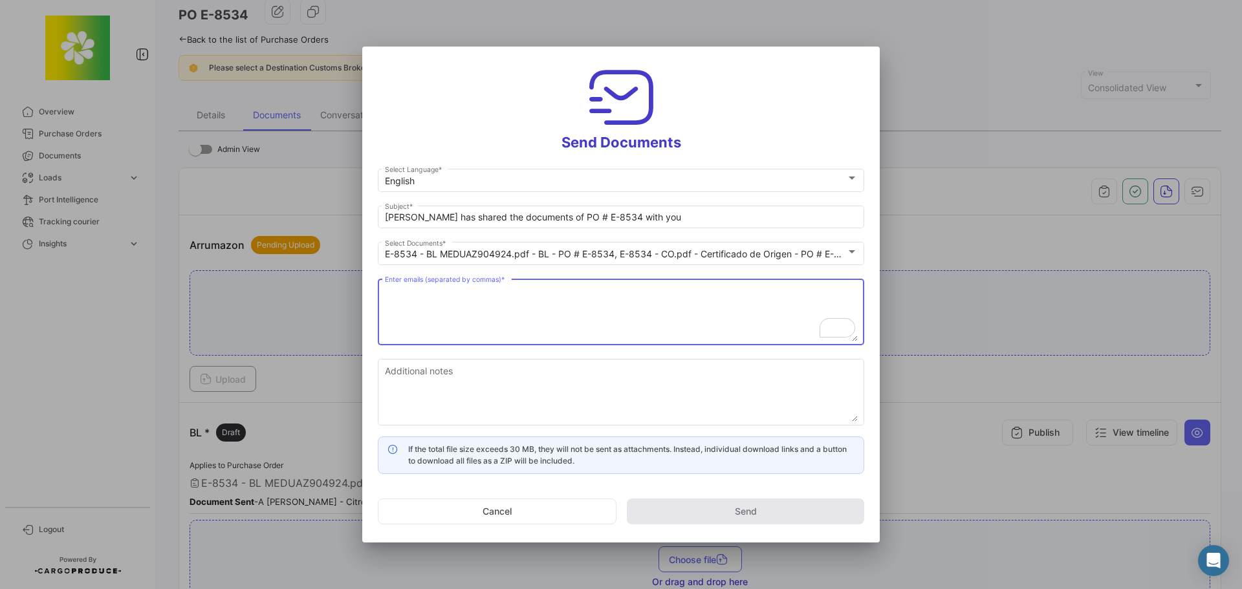
paste textarea "[EMAIL_ADDRESS][DOMAIN_NAME]"
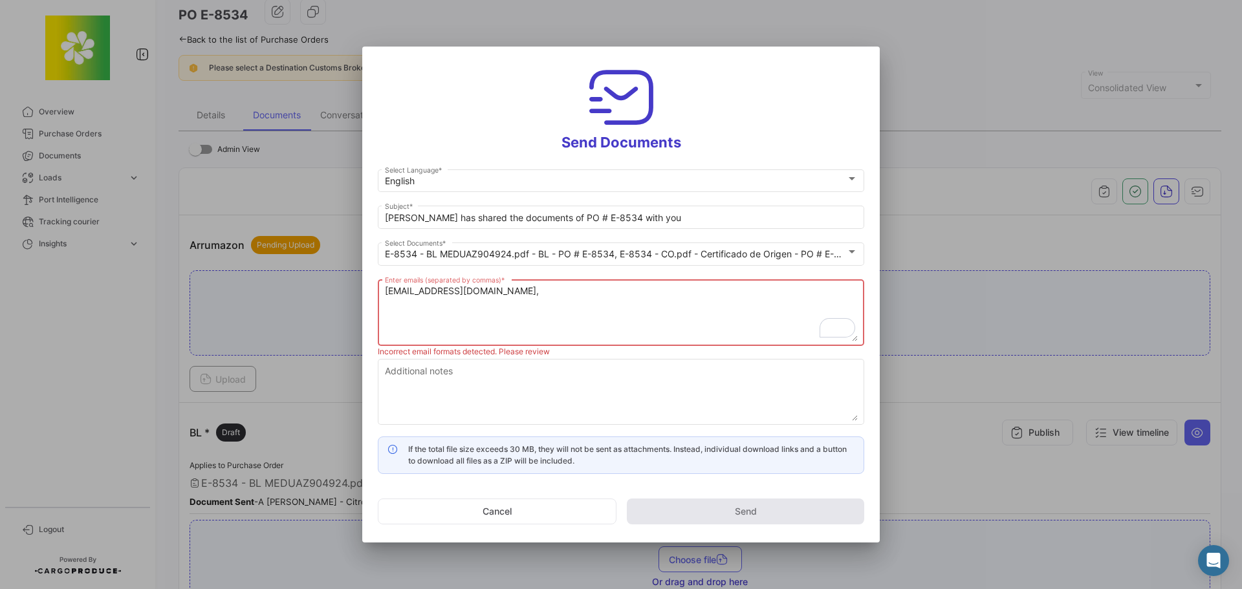
click at [574, 289] on textarea "[EMAIL_ADDRESS][DOMAIN_NAME]," at bounding box center [621, 313] width 473 height 57
paste textarea "[PERSON_NAME] <[EMAIL_ADDRESS][DOMAIN_NAME]>"
drag, startPoint x: 598, startPoint y: 290, endPoint x: 510, endPoint y: 293, distance: 88.0
click at [510, 293] on textarea "[EMAIL_ADDRESS][DOMAIN_NAME], [PERSON_NAME] <[EMAIL_ADDRESS][DOMAIN_NAME]>" at bounding box center [621, 313] width 473 height 57
click at [642, 288] on textarea "[EMAIL_ADDRESS][DOMAIN_NAME], [EMAIL_ADDRESS][DOMAIN_NAME]>" at bounding box center [621, 313] width 473 height 57
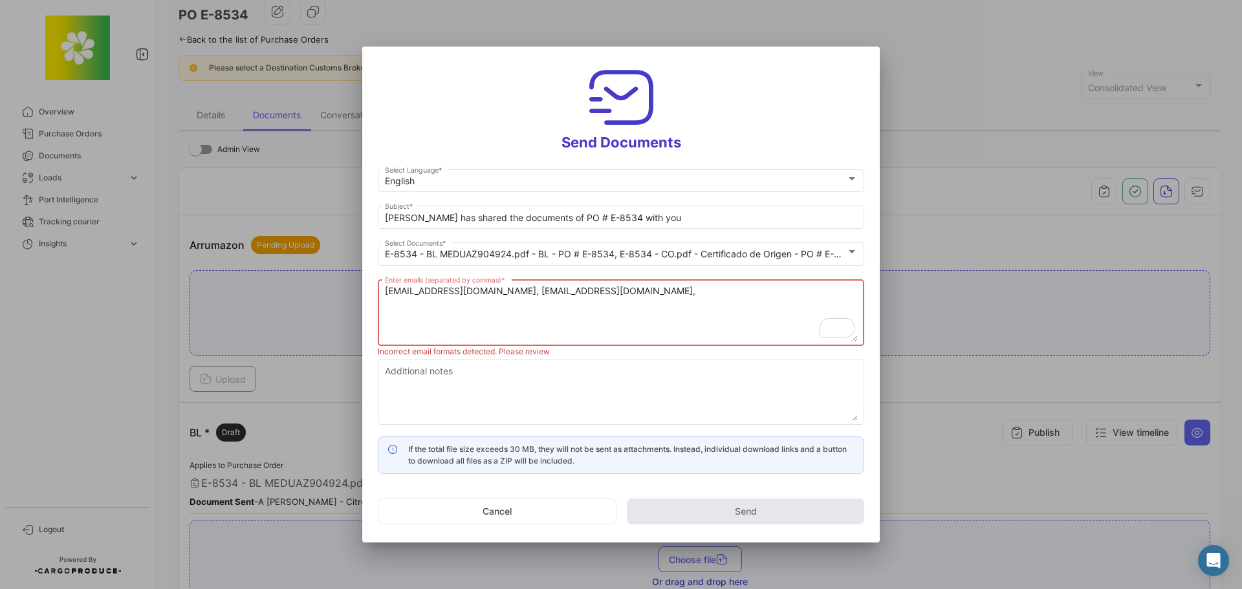
click at [665, 289] on textarea "[EMAIL_ADDRESS][DOMAIN_NAME], [EMAIL_ADDRESS][DOMAIN_NAME]," at bounding box center [621, 313] width 473 height 57
paste textarea "[EMAIL_ADDRESS][DOMAIN_NAME]"
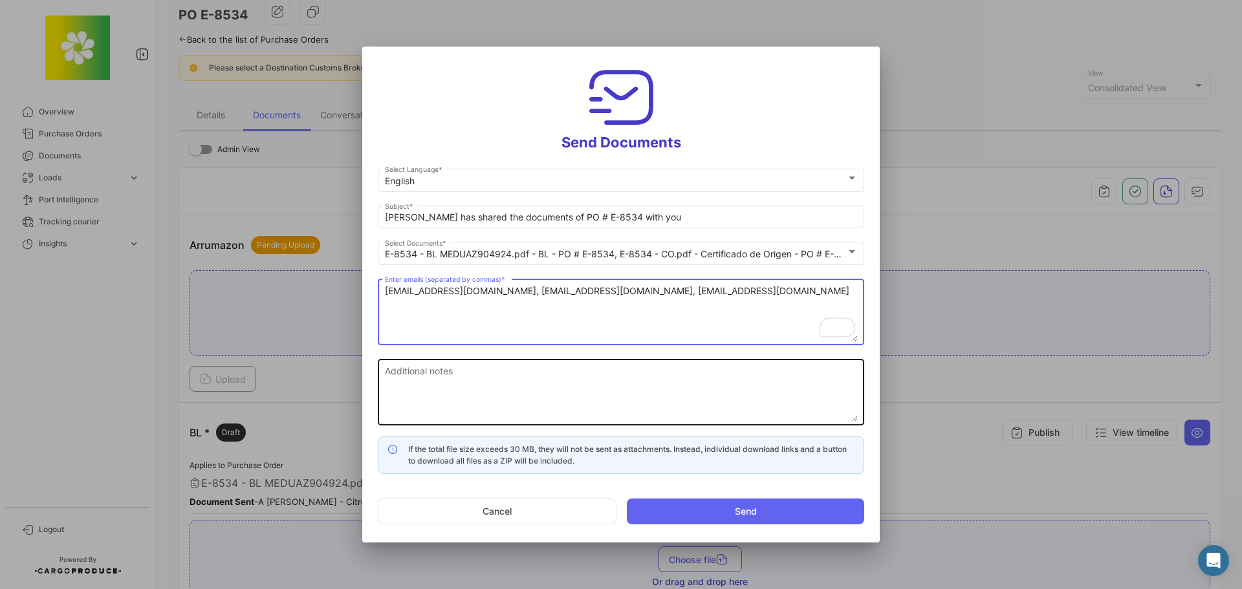
type textarea "[EMAIL_ADDRESS][DOMAIN_NAME], [EMAIL_ADDRESS][DOMAIN_NAME], [EMAIL_ADDRESS][DOM…"
click at [633, 391] on textarea "Additional notes" at bounding box center [621, 393] width 473 height 57
click at [524, 384] on textarea "Additional notes" at bounding box center [621, 393] width 473 height 57
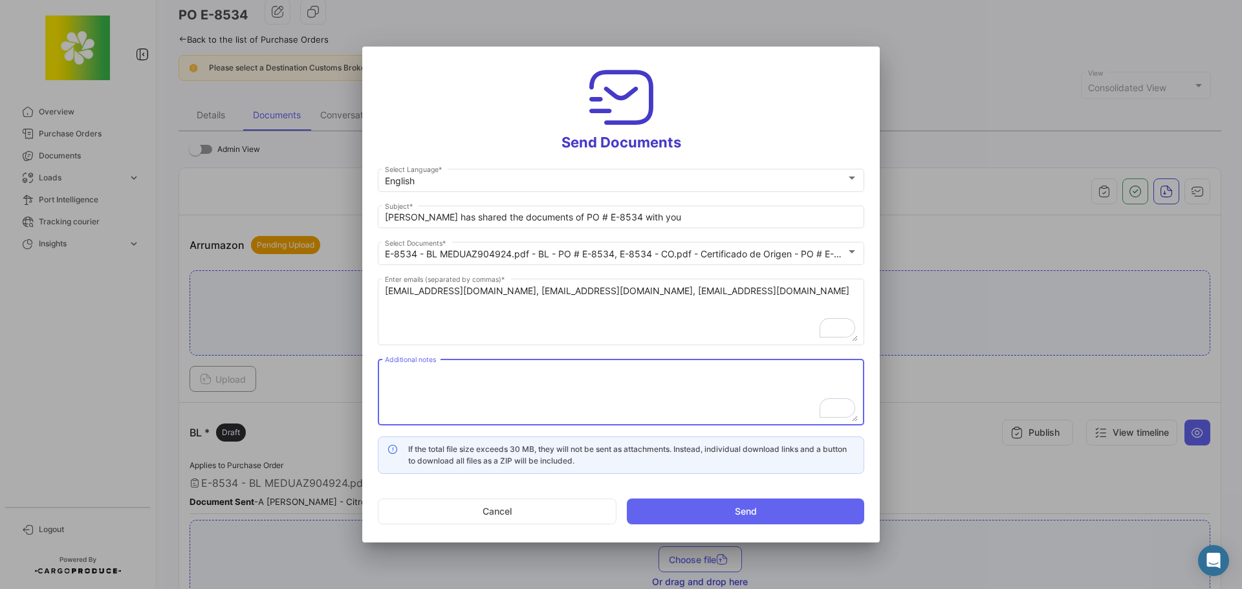
paste textarea "Please review and confirm documents are complete and correct. If no reply is re…"
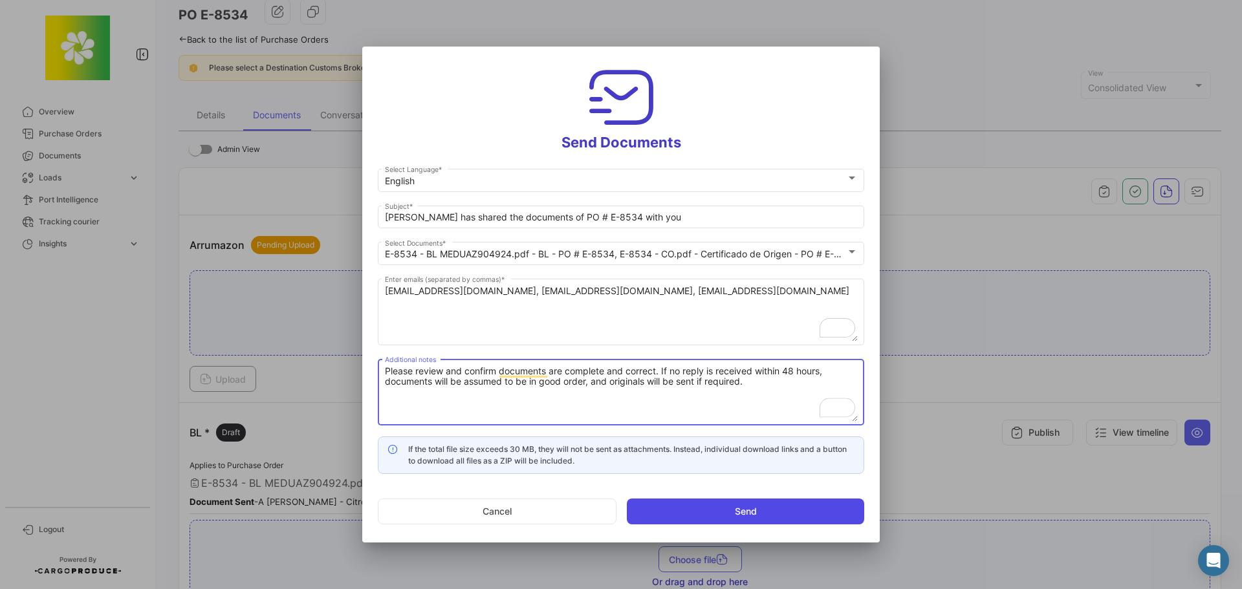
type textarea "Please review and confirm documents are complete and correct. If no reply is re…"
click at [720, 512] on button "Send" at bounding box center [745, 512] width 237 height 26
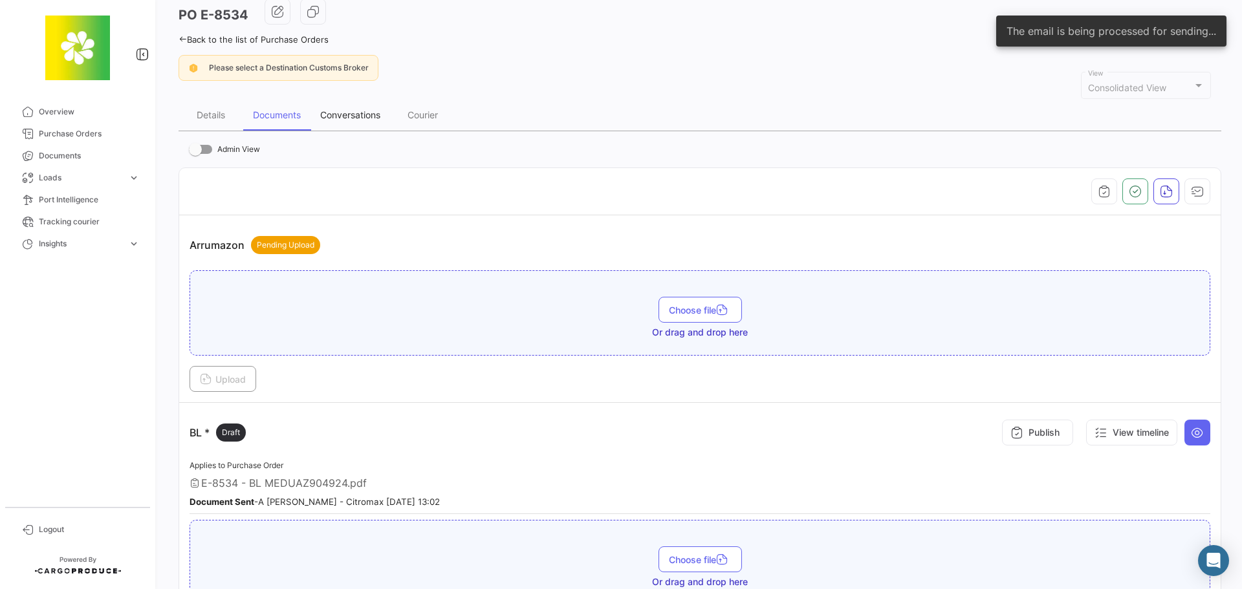
click at [349, 117] on div "Conversations" at bounding box center [350, 114] width 60 height 11
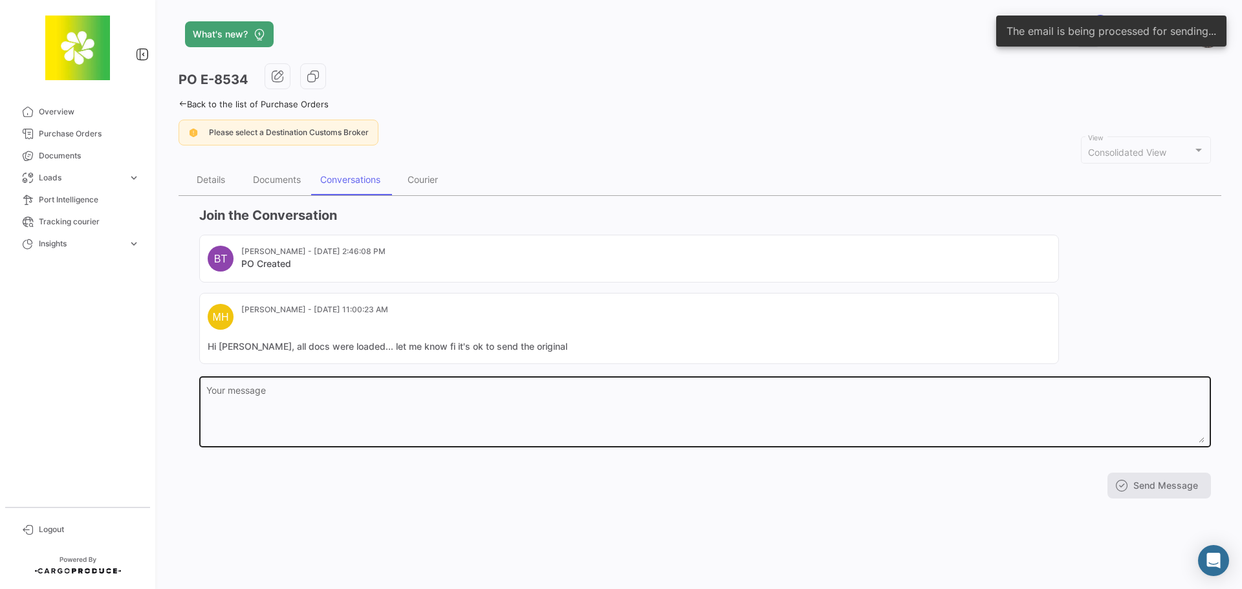
drag, startPoint x: 406, startPoint y: 421, endPoint x: 407, endPoint y: 415, distance: 6.6
click at [406, 420] on textarea "Your message" at bounding box center [705, 414] width 998 height 57
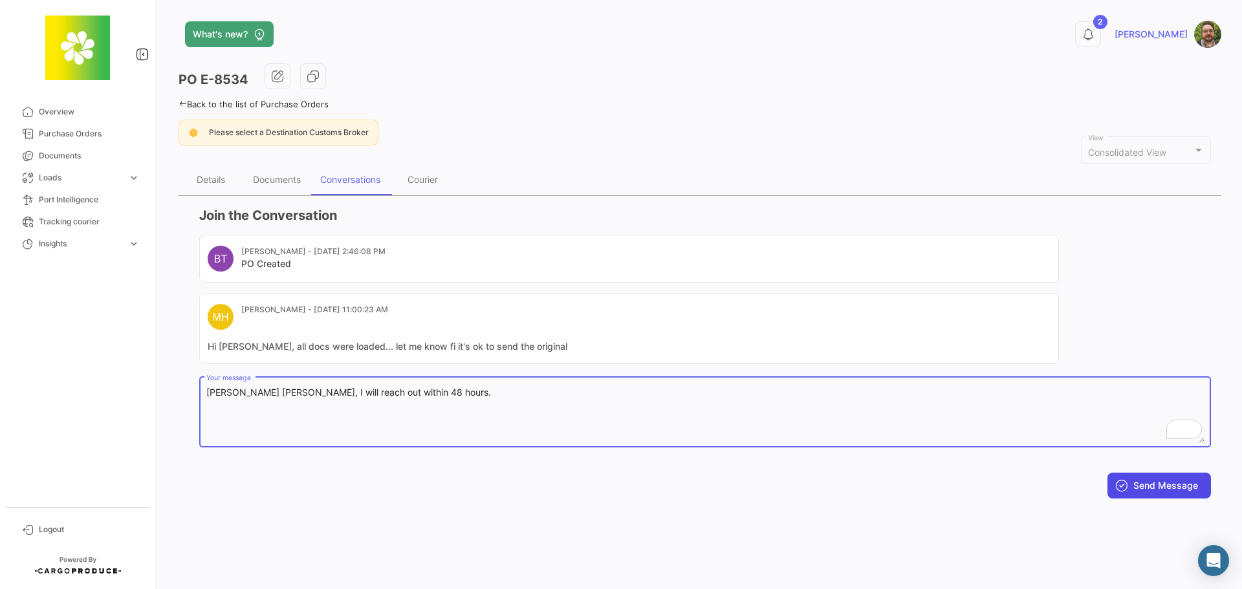
type textarea "[PERSON_NAME] [PERSON_NAME], I will reach out within 48 hours."
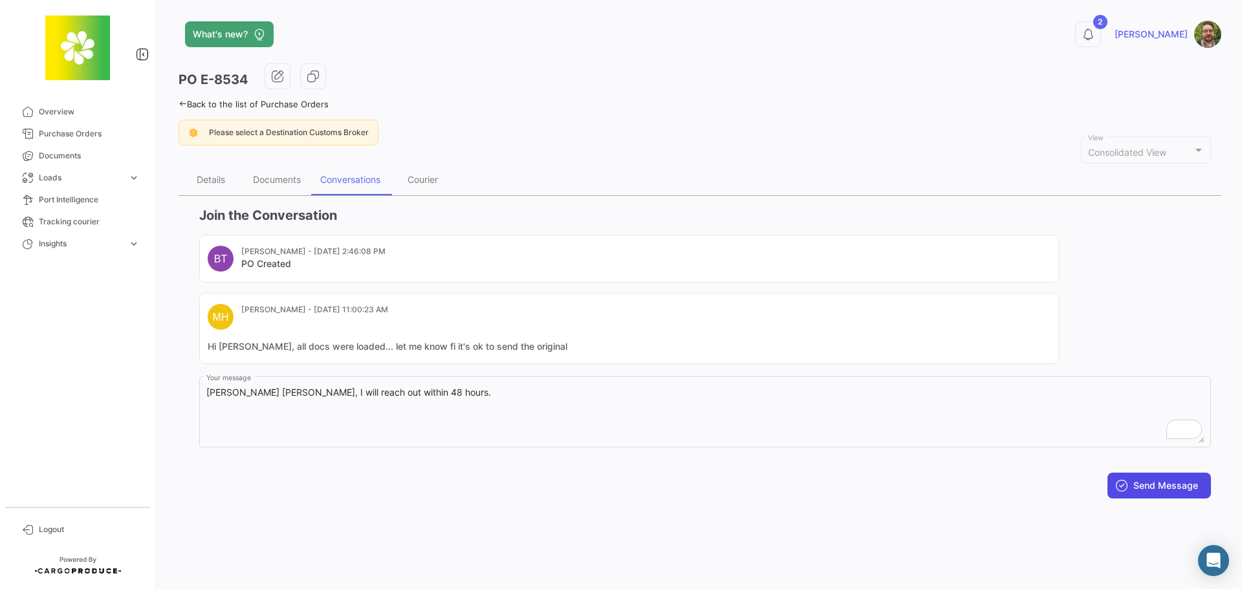
click at [1157, 479] on button "Send Message" at bounding box center [1158, 486] width 103 height 26
click at [1094, 36] on icon at bounding box center [1087, 34] width 13 height 13
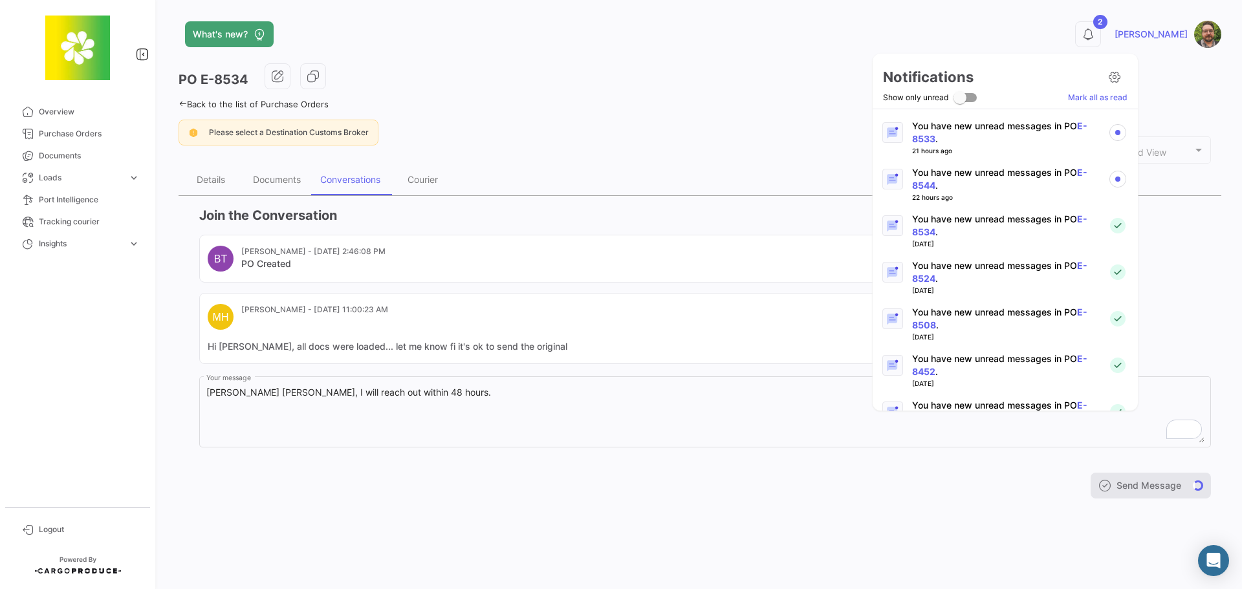
click at [977, 271] on p "You have new unread messages in PO E-8524 ." at bounding box center [1005, 272] width 186 height 26
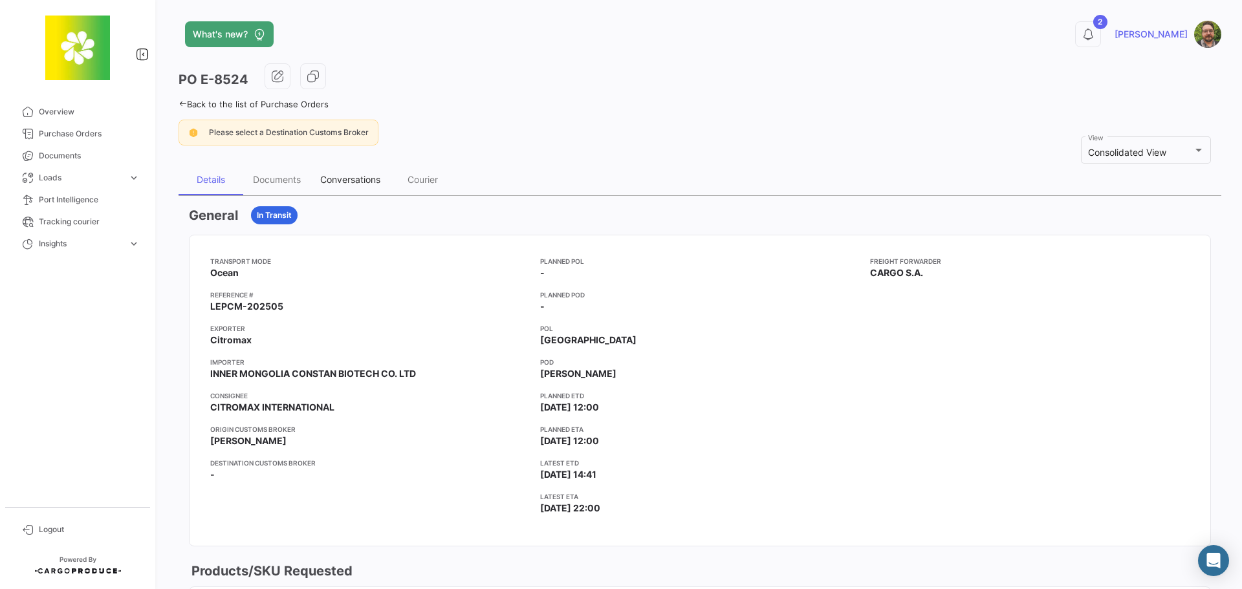
click at [352, 182] on div "Conversations" at bounding box center [350, 179] width 60 height 11
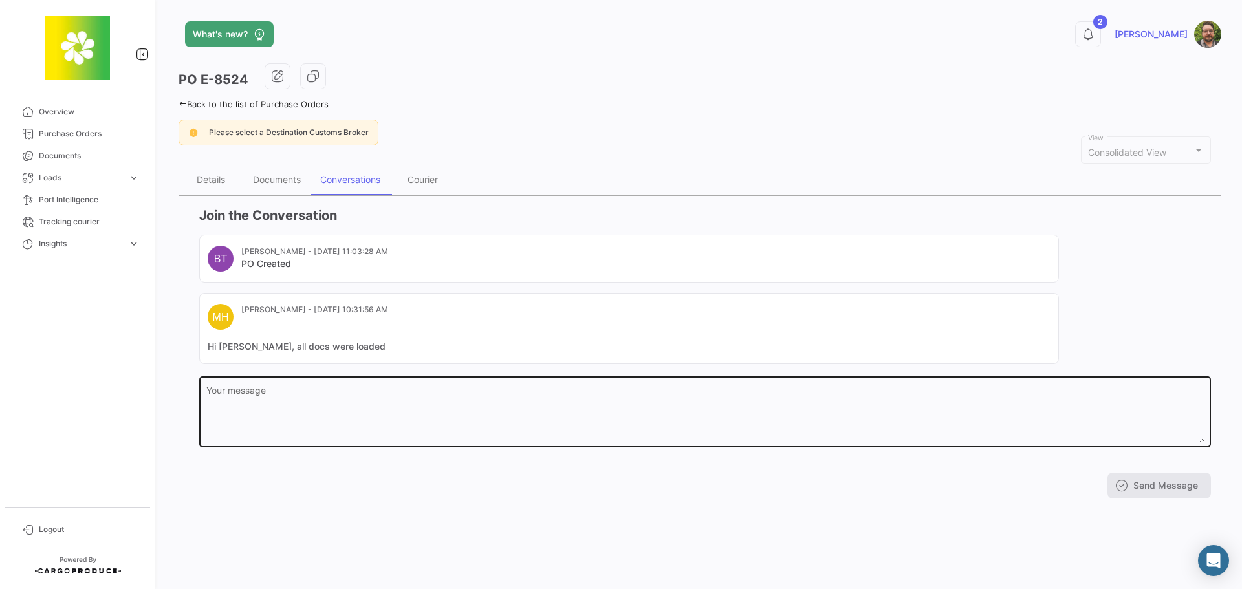
click at [474, 413] on textarea "Your message" at bounding box center [705, 414] width 998 height 57
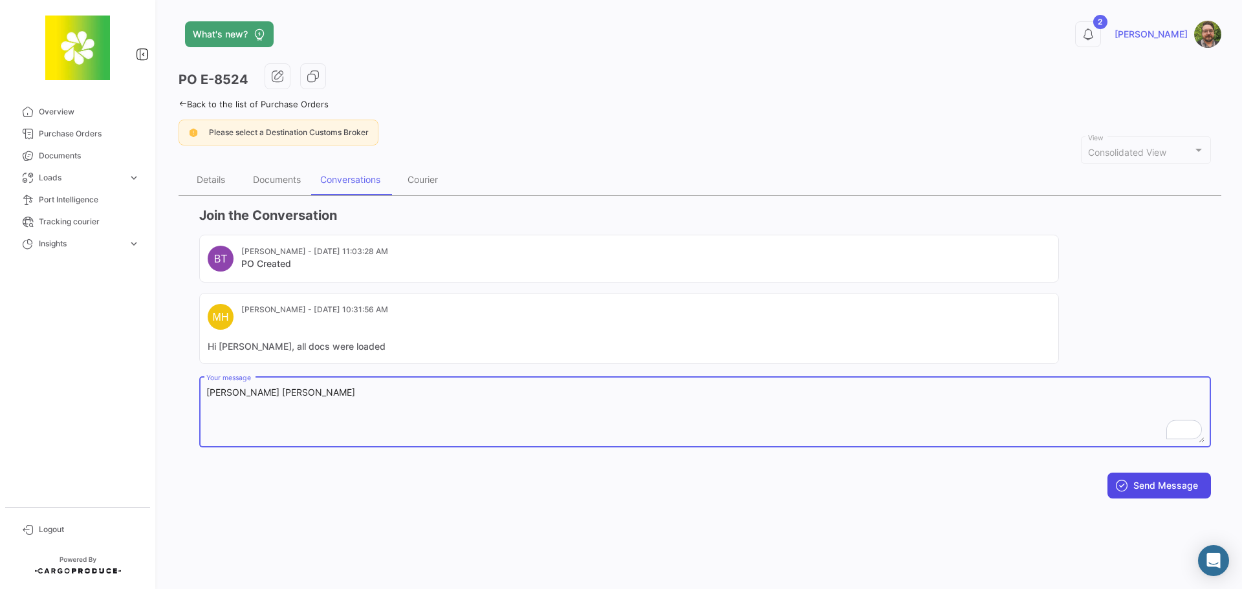
type textarea "[PERSON_NAME] [PERSON_NAME]"
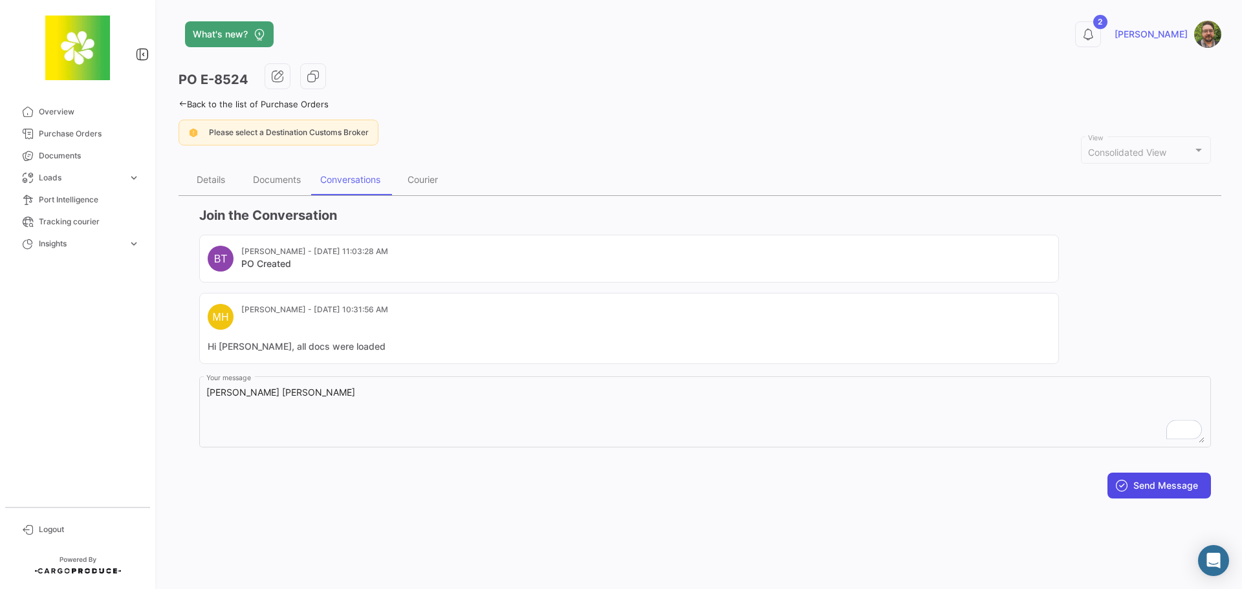
click at [1162, 488] on button "Send Message" at bounding box center [1158, 486] width 103 height 26
click at [1101, 41] on button "2" at bounding box center [1088, 34] width 26 height 26
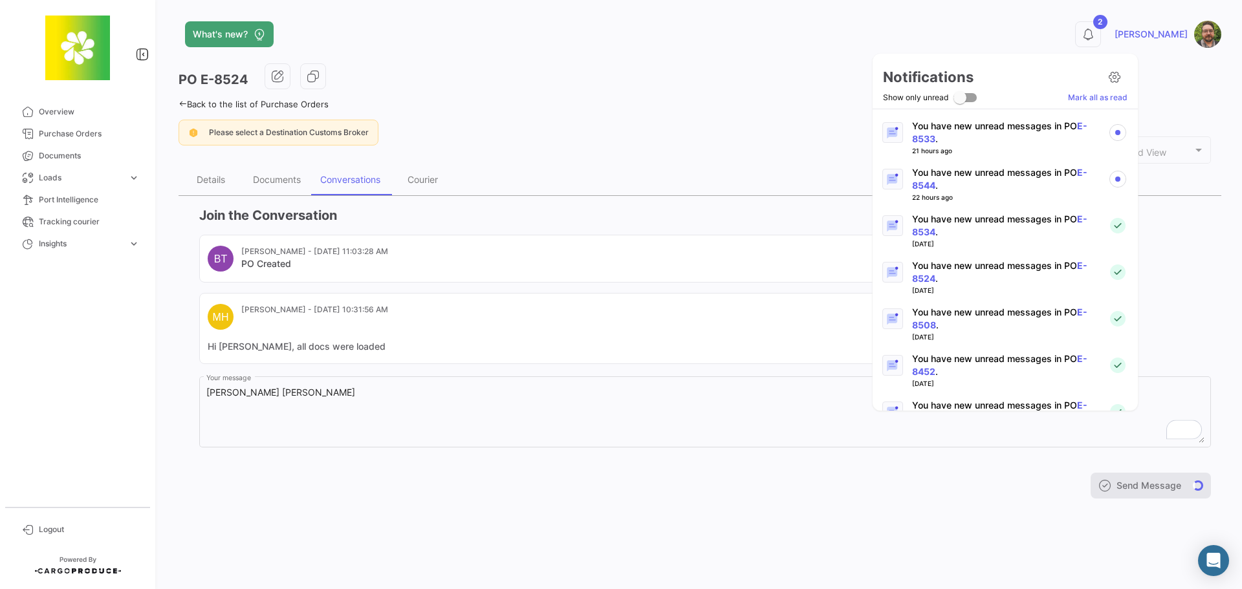
click at [972, 172] on p "You have new unread messages in PO E-8544 ." at bounding box center [1005, 179] width 186 height 26
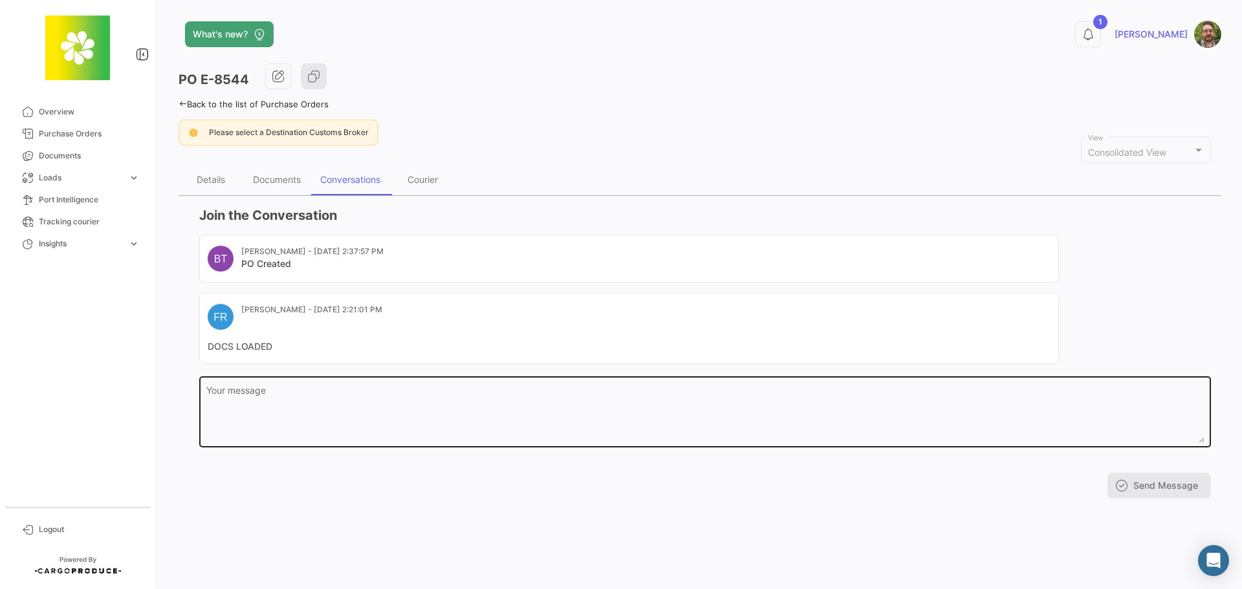
click at [329, 412] on textarea "Your message" at bounding box center [705, 414] width 998 height 57
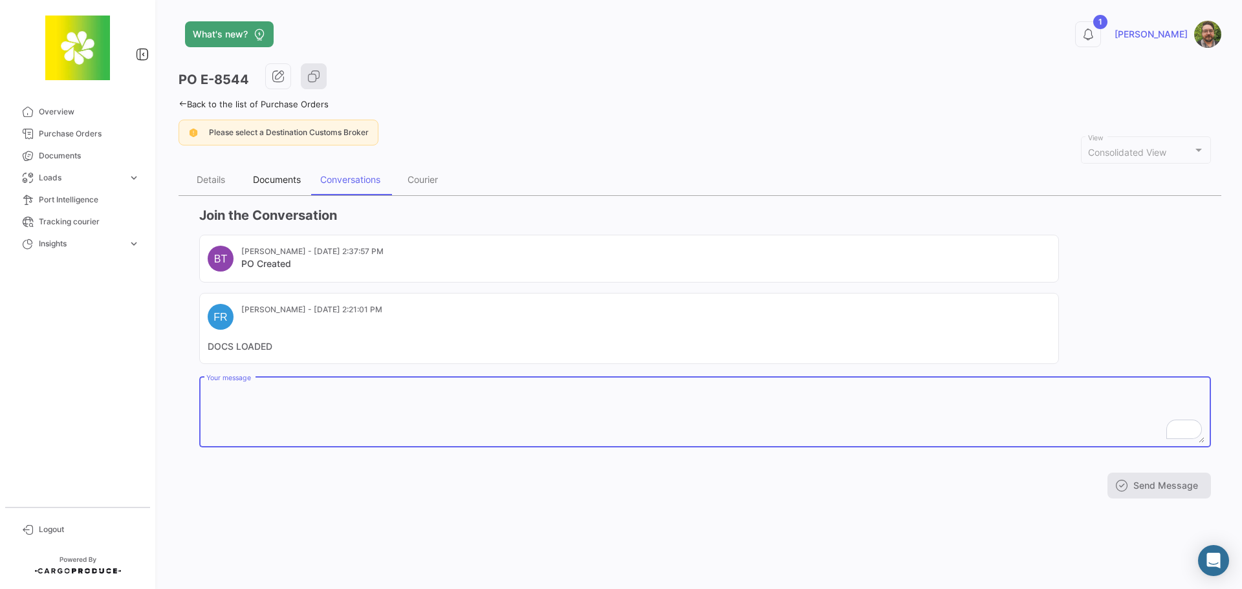
click at [274, 173] on div "Documents" at bounding box center [276, 179] width 67 height 31
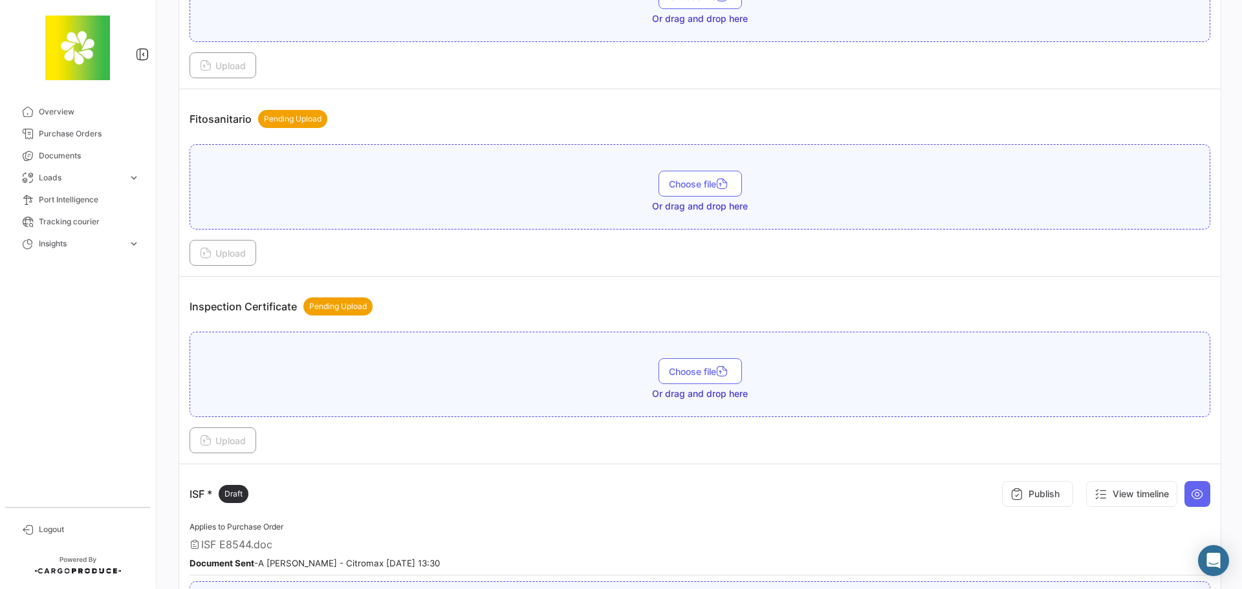
scroll to position [2781, 0]
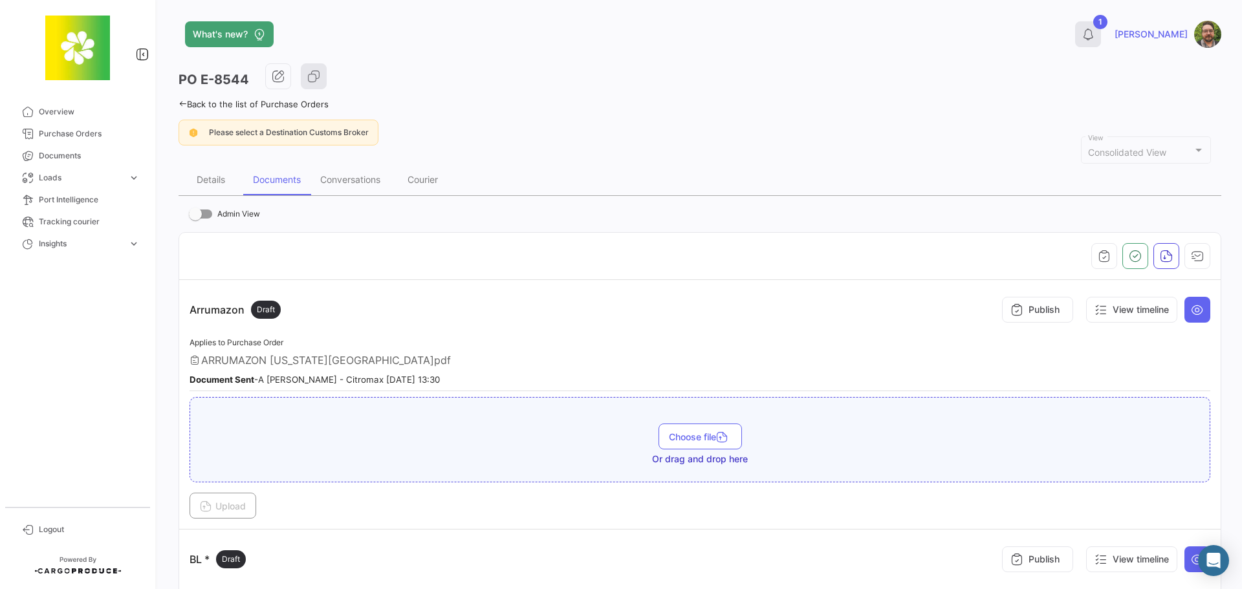
click at [1094, 36] on icon at bounding box center [1087, 34] width 13 height 13
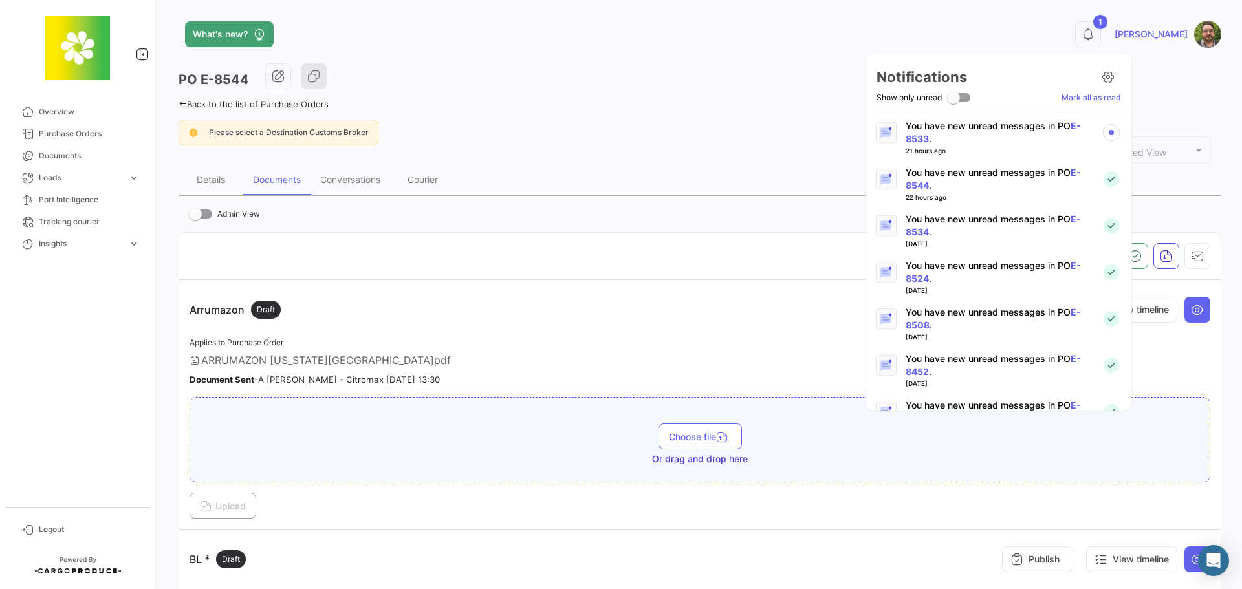
click at [986, 134] on p "You have new unread messages in PO E-8533 ." at bounding box center [999, 133] width 186 height 26
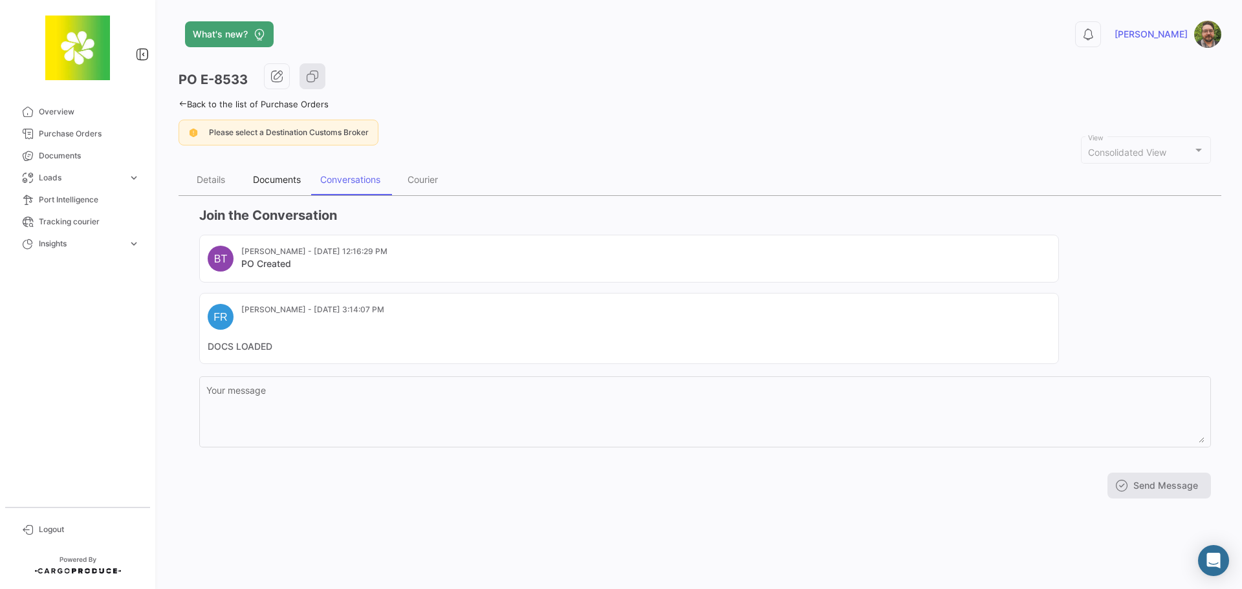
click at [271, 181] on div "Documents" at bounding box center [277, 179] width 48 height 11
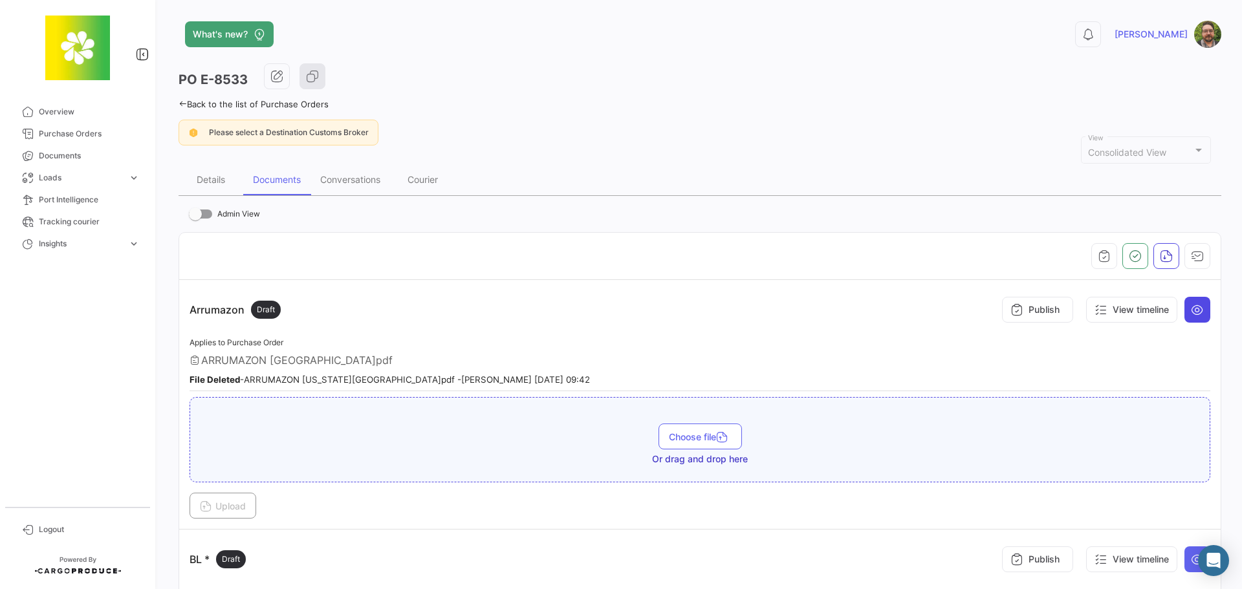
click at [1193, 309] on icon at bounding box center [1197, 309] width 13 height 13
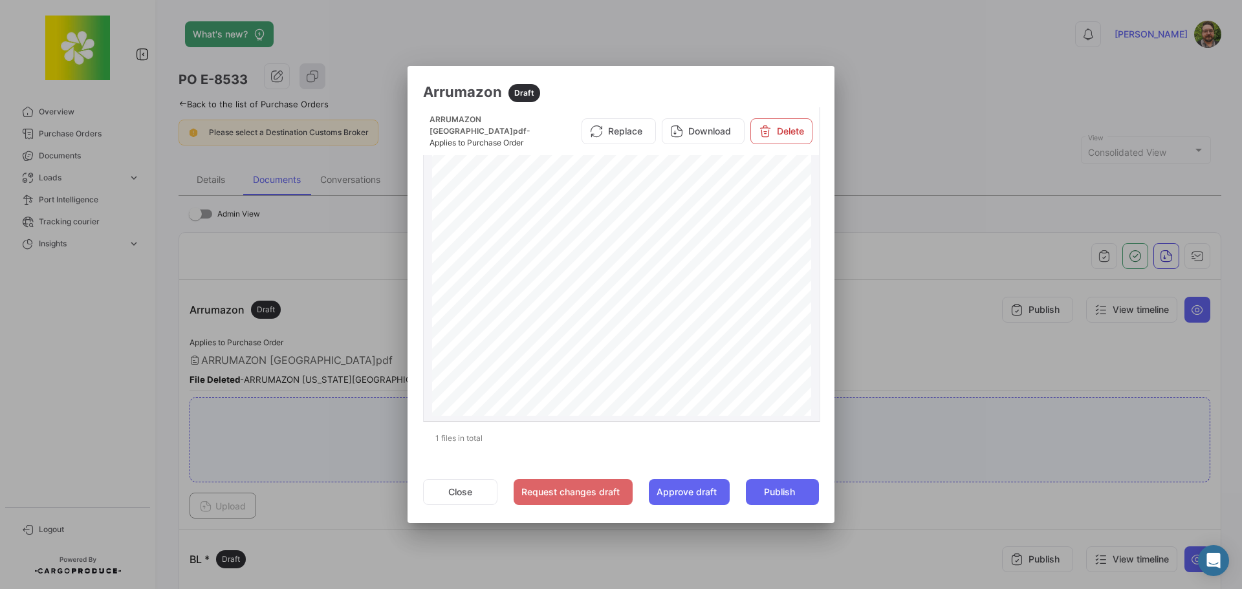
scroll to position [18, 0]
click at [874, 94] on div at bounding box center [621, 294] width 1242 height 589
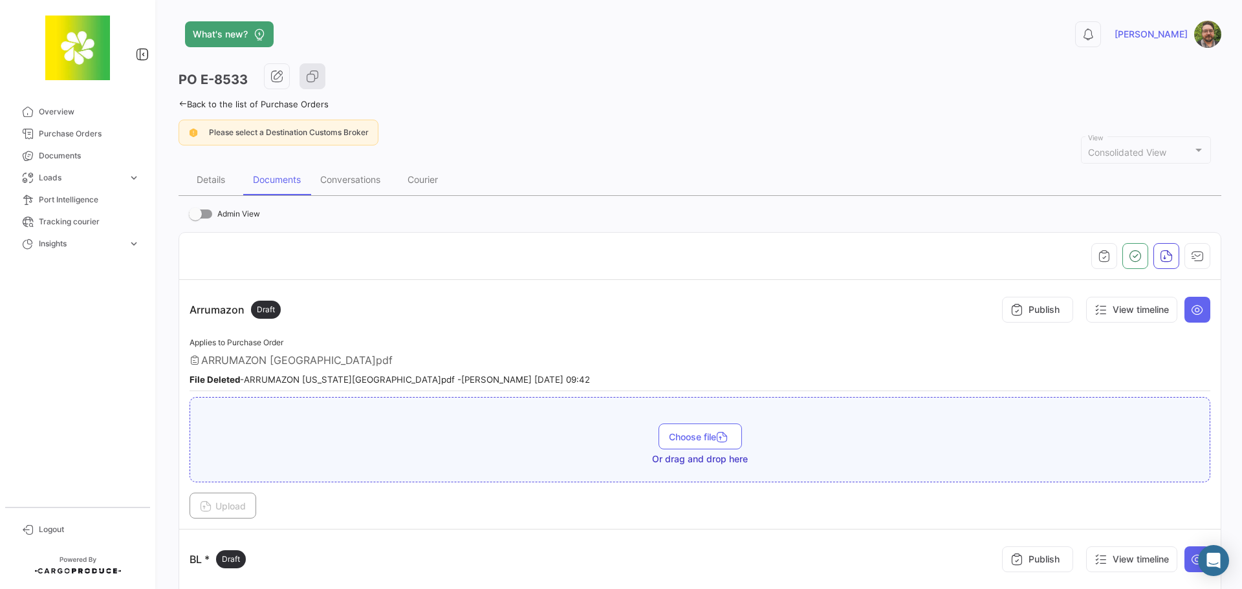
click at [871, 103] on div "Back to the list of Purchase Orders" at bounding box center [700, 103] width 1043 height 14
click at [87, 116] on span "Overview" at bounding box center [89, 112] width 101 height 12
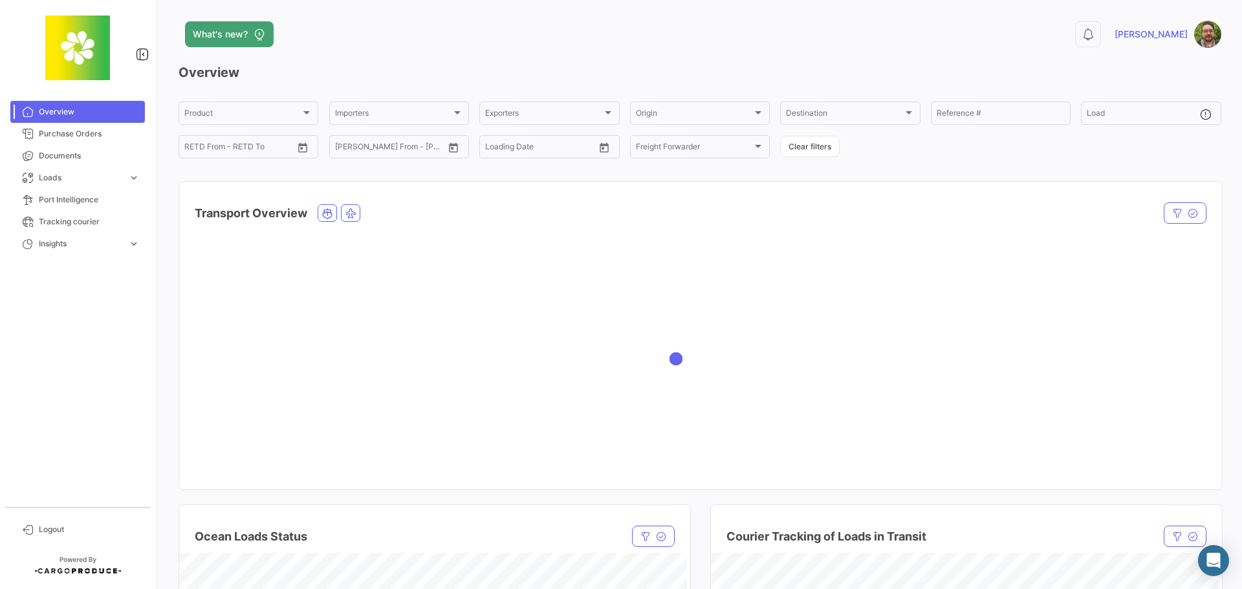
click at [488, 52] on app-header "What's new? 0 Stephen" at bounding box center [700, 42] width 1043 height 43
